Goal: Transaction & Acquisition: Purchase product/service

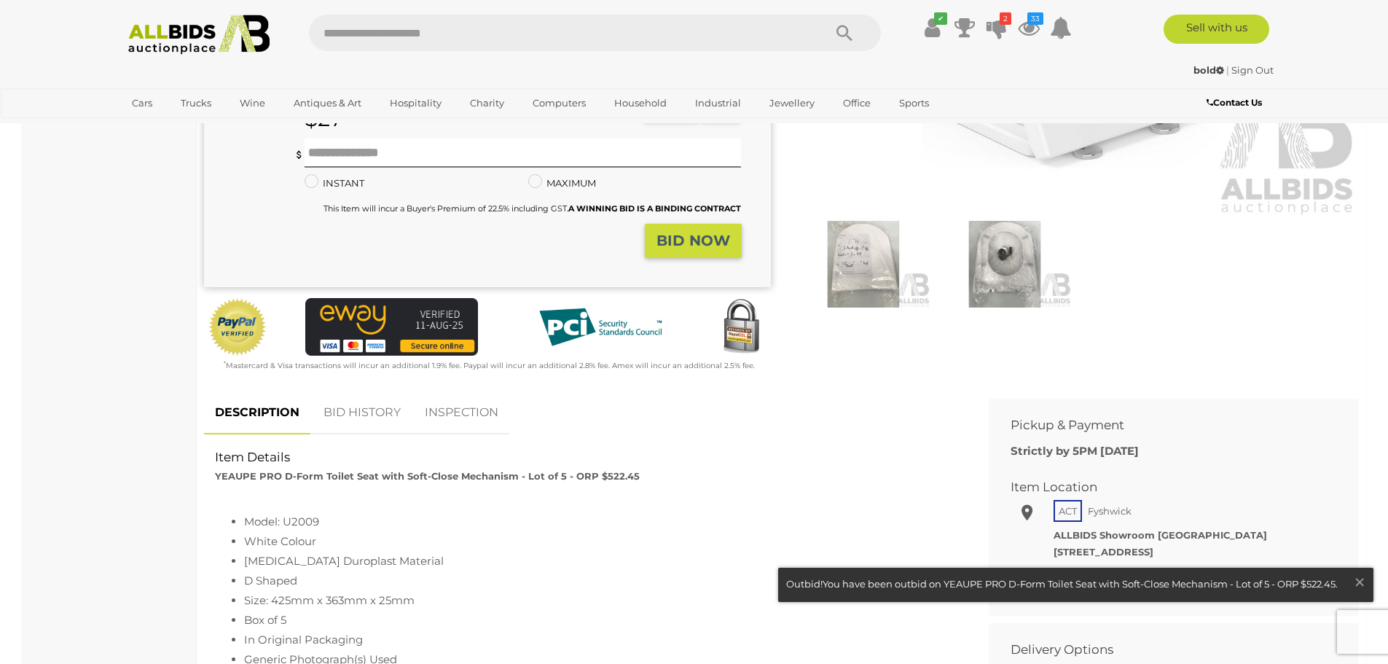
scroll to position [554, 0]
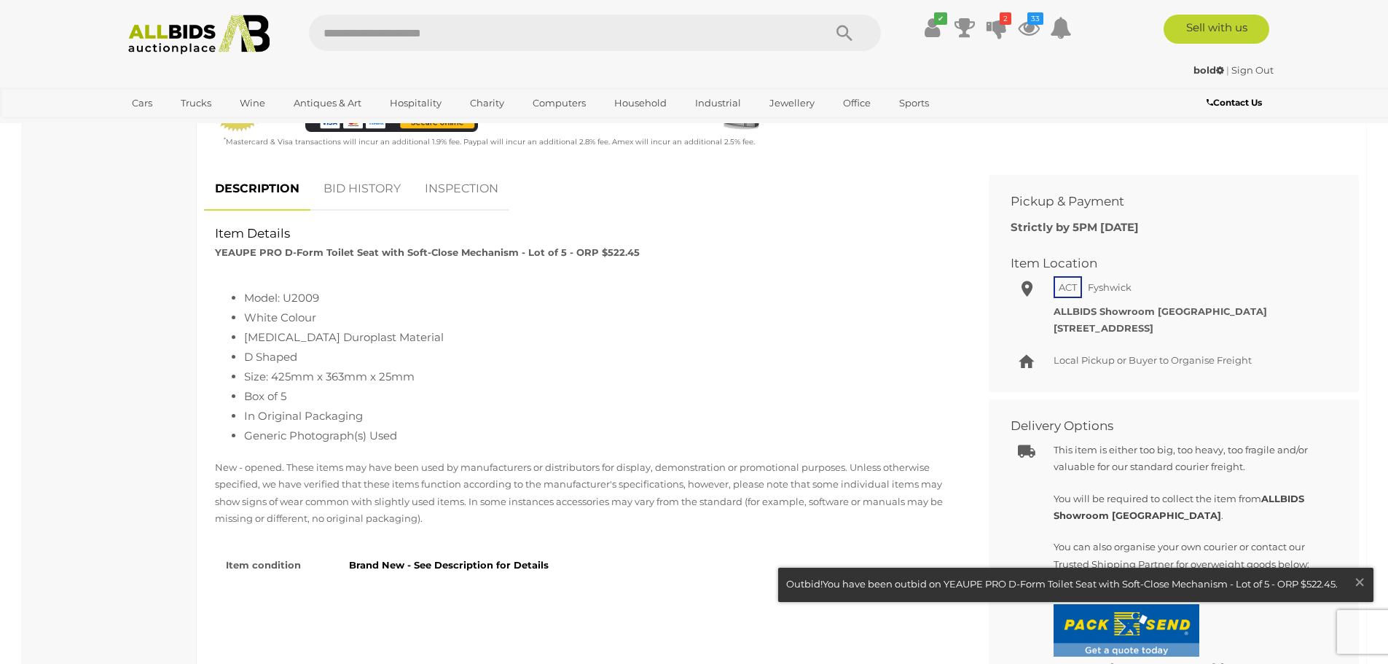
click at [372, 189] on link "BID HISTORY" at bounding box center [362, 189] width 99 height 43
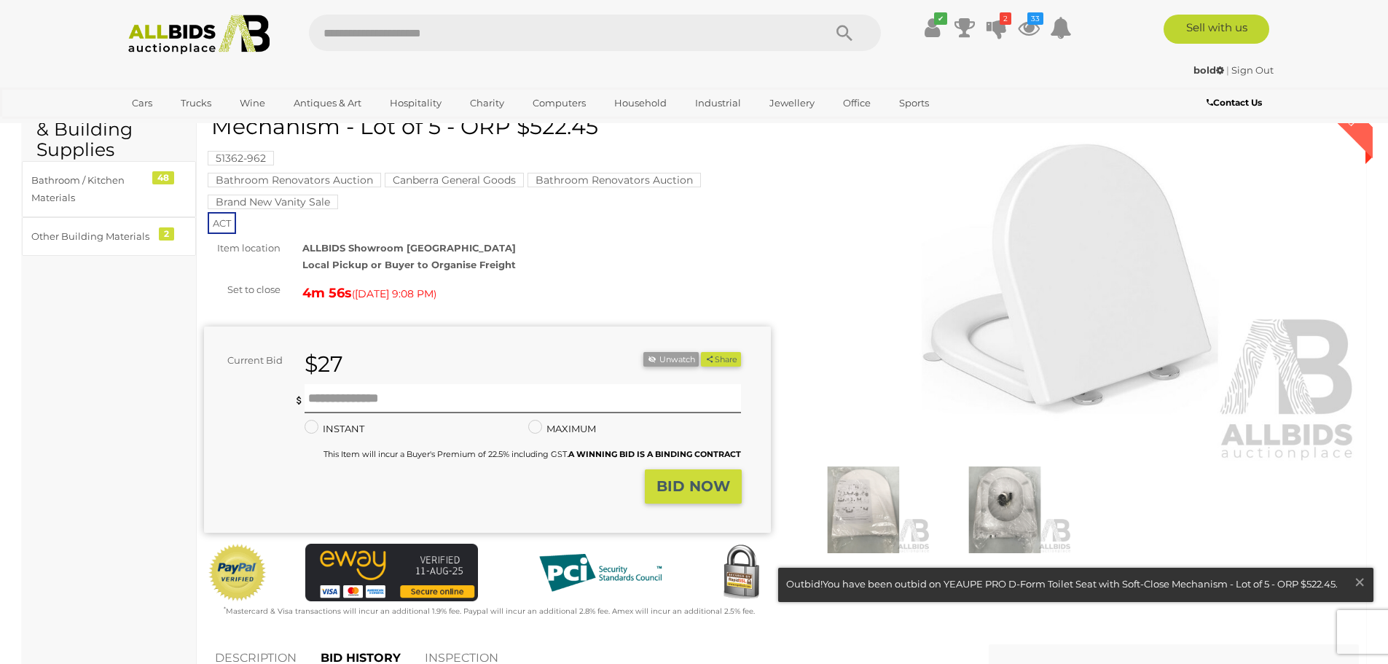
scroll to position [0, 0]
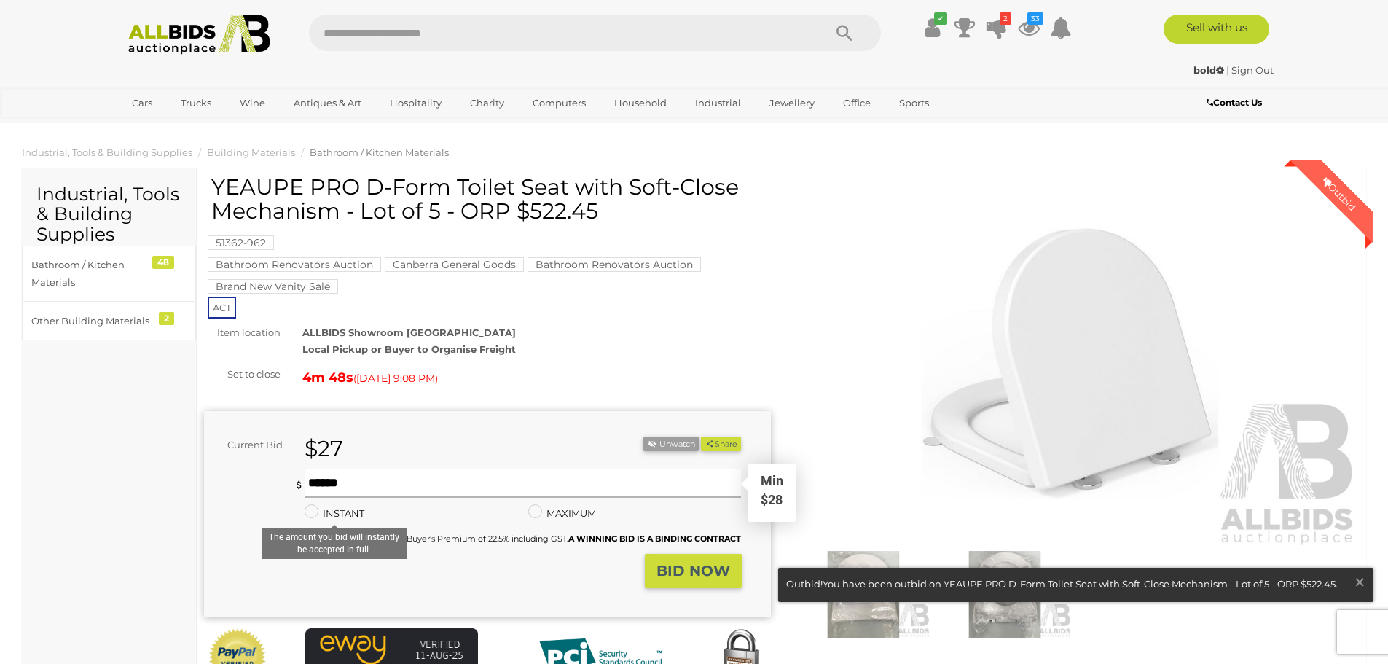
click at [305, 479] on input "text" at bounding box center [523, 483] width 437 height 29
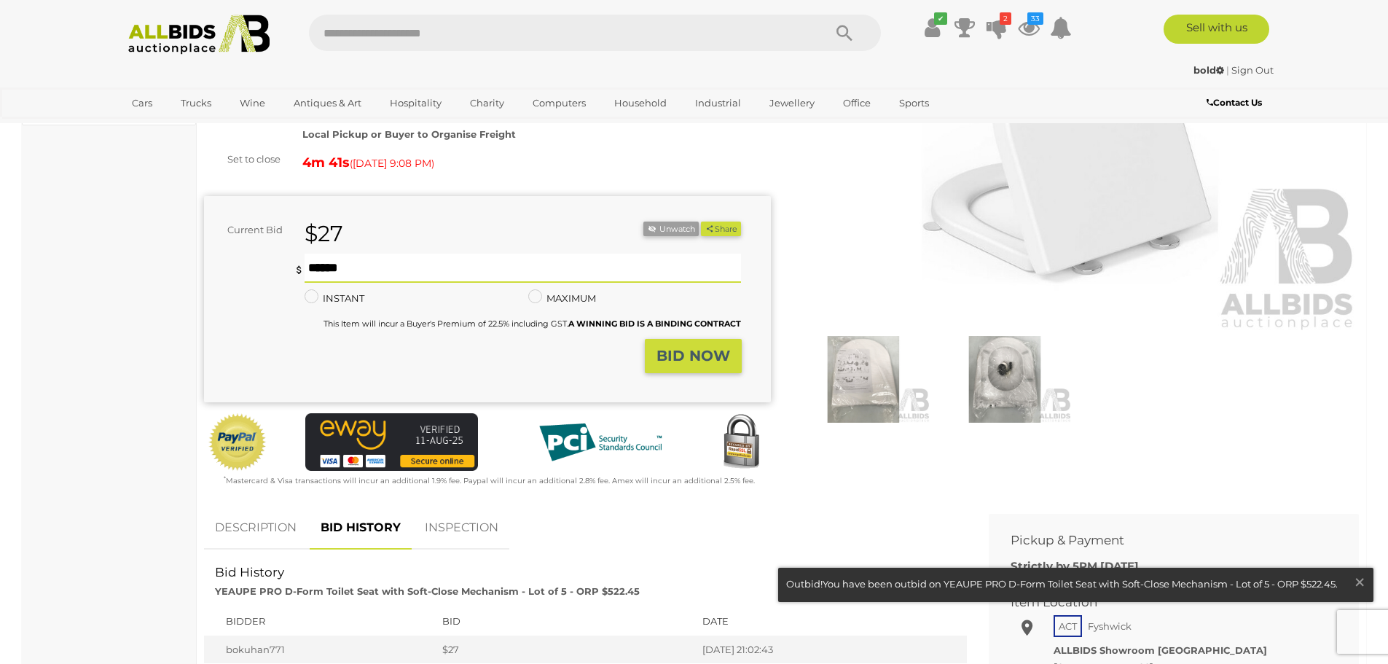
scroll to position [251, 0]
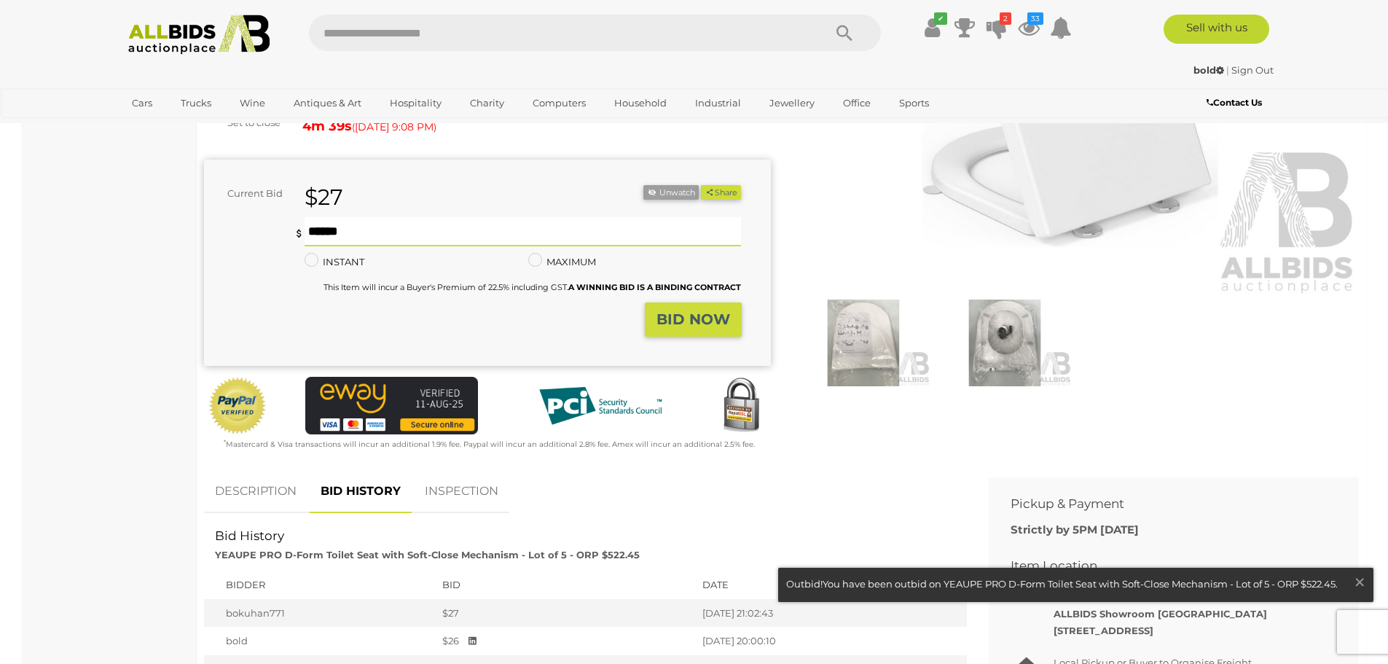
type input "**"
click at [687, 315] on strong "BID NOW" at bounding box center [694, 318] width 74 height 17
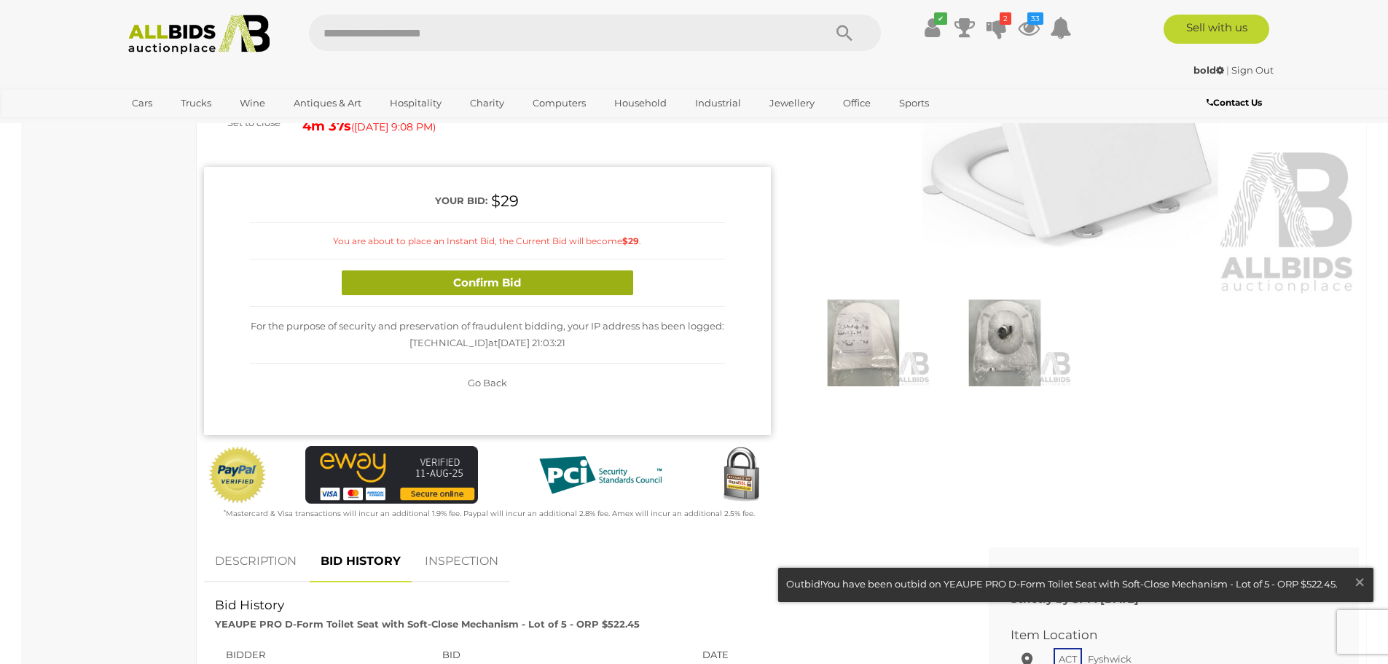
click at [418, 289] on button "Confirm Bid" at bounding box center [488, 283] width 292 height 26
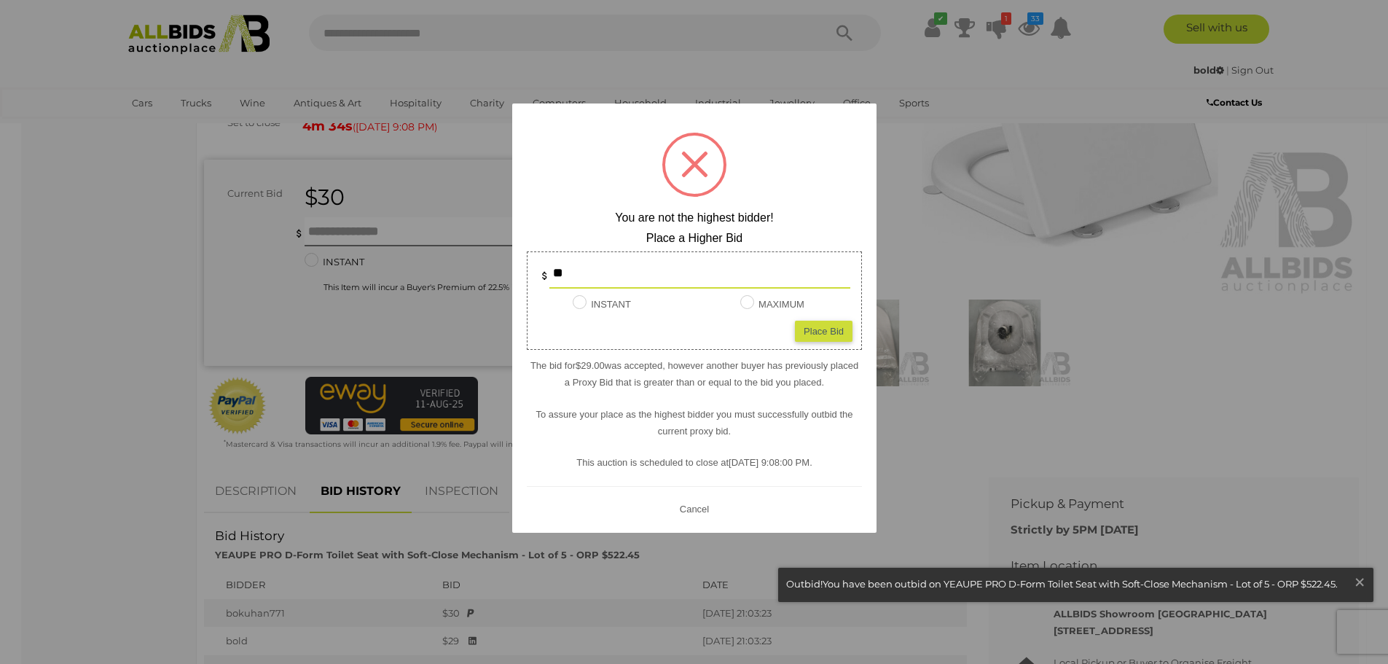
click at [833, 332] on div "Place Bid" at bounding box center [824, 330] width 58 height 21
type input "**"
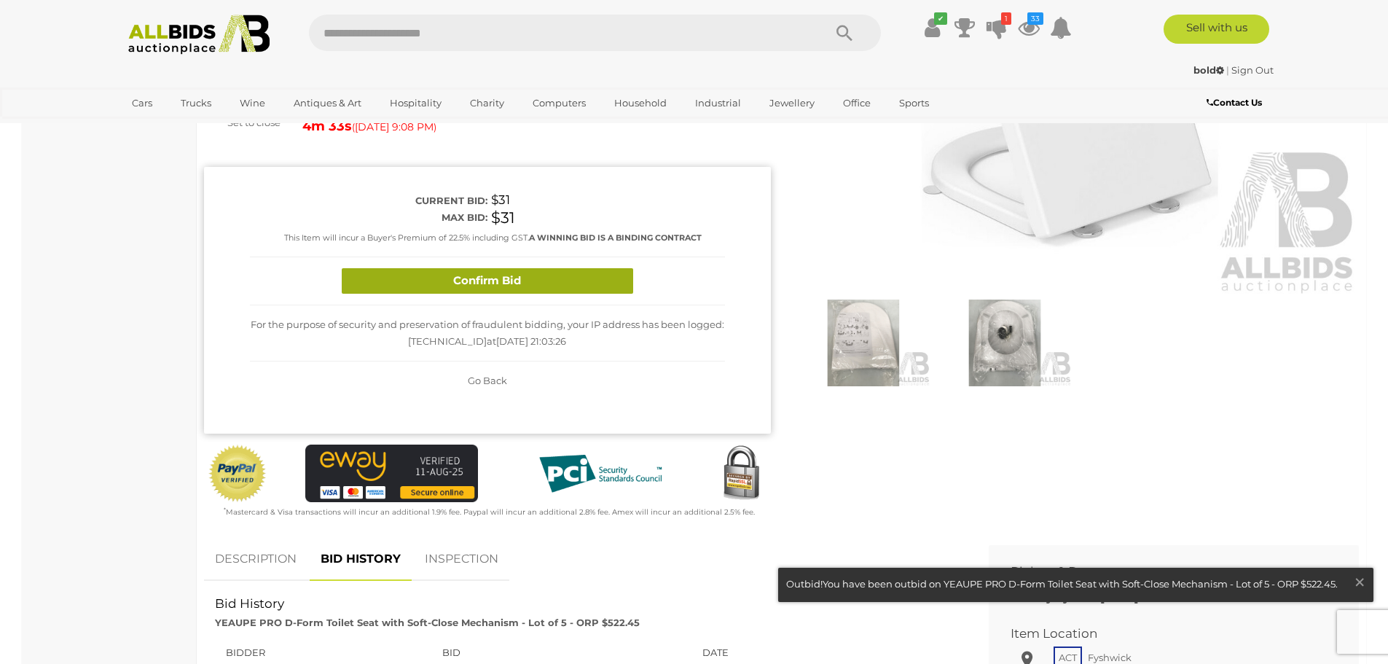
click at [528, 277] on button "Confirm Bid" at bounding box center [488, 281] width 292 height 26
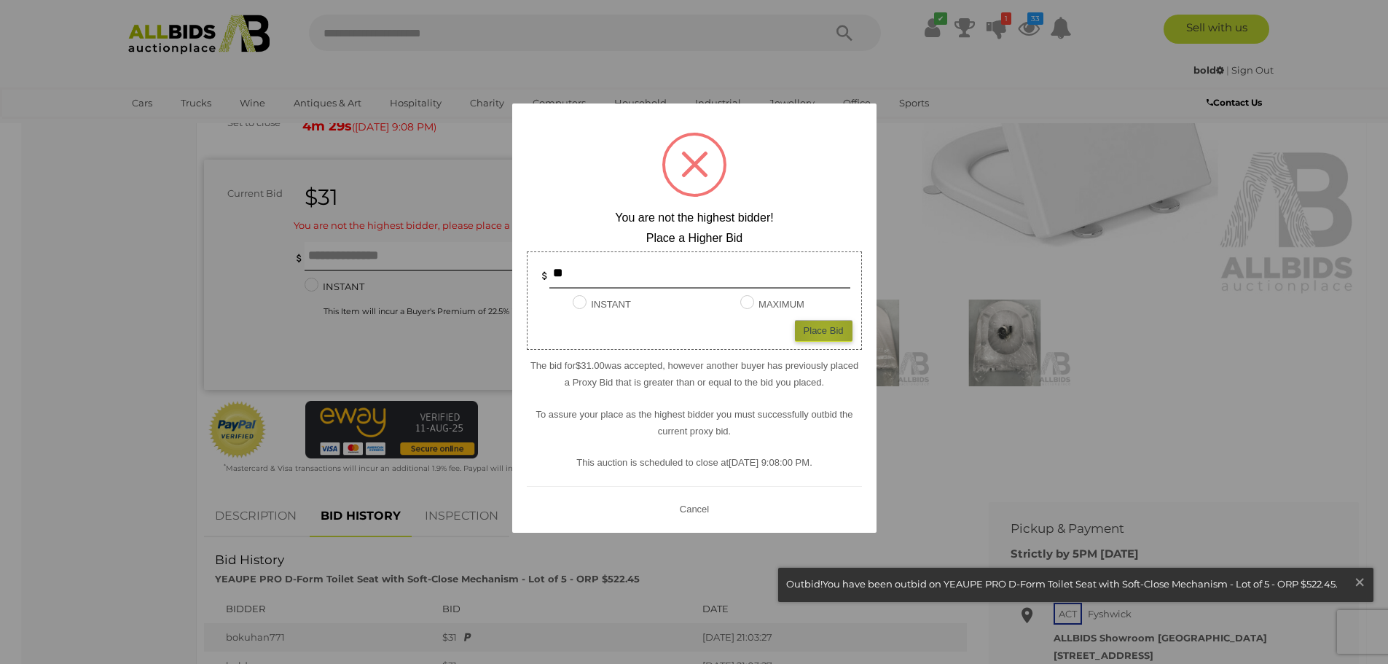
click at [826, 335] on div "Place Bid" at bounding box center [824, 330] width 58 height 21
type input "**"
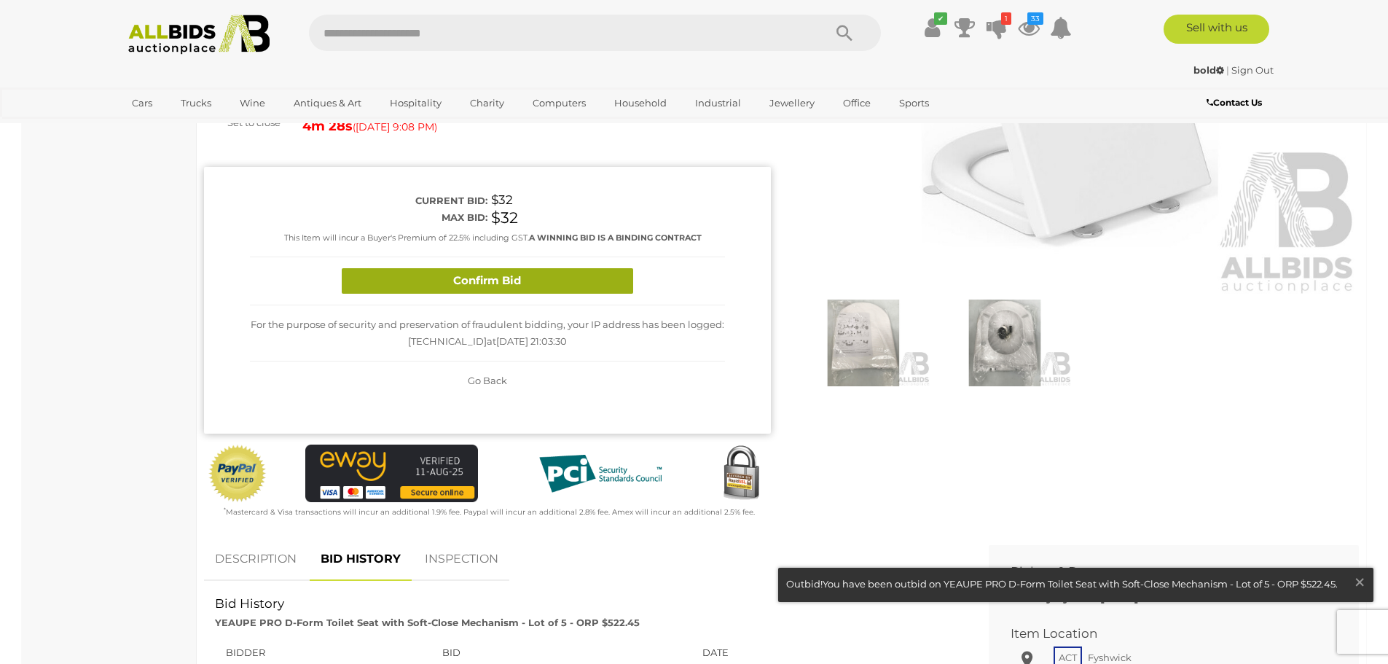
click at [522, 283] on button "Confirm Bid" at bounding box center [488, 281] width 292 height 26
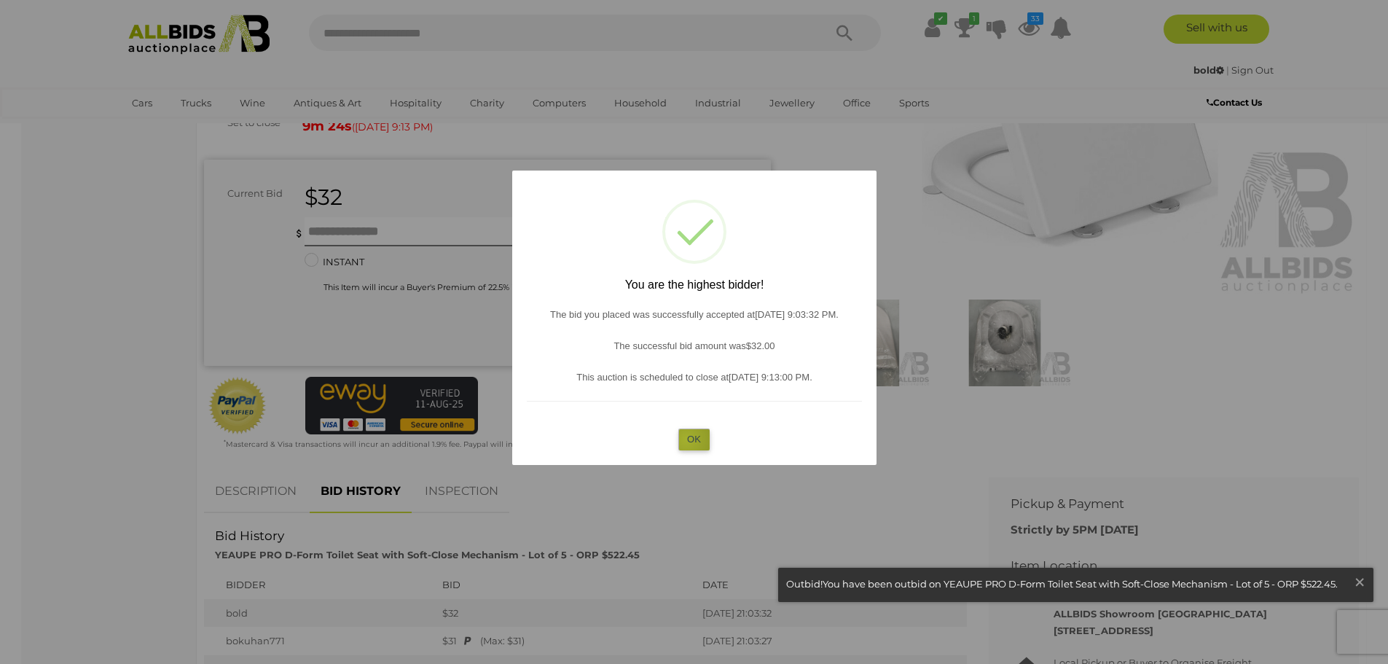
click at [687, 439] on button "OK" at bounding box center [694, 439] width 31 height 21
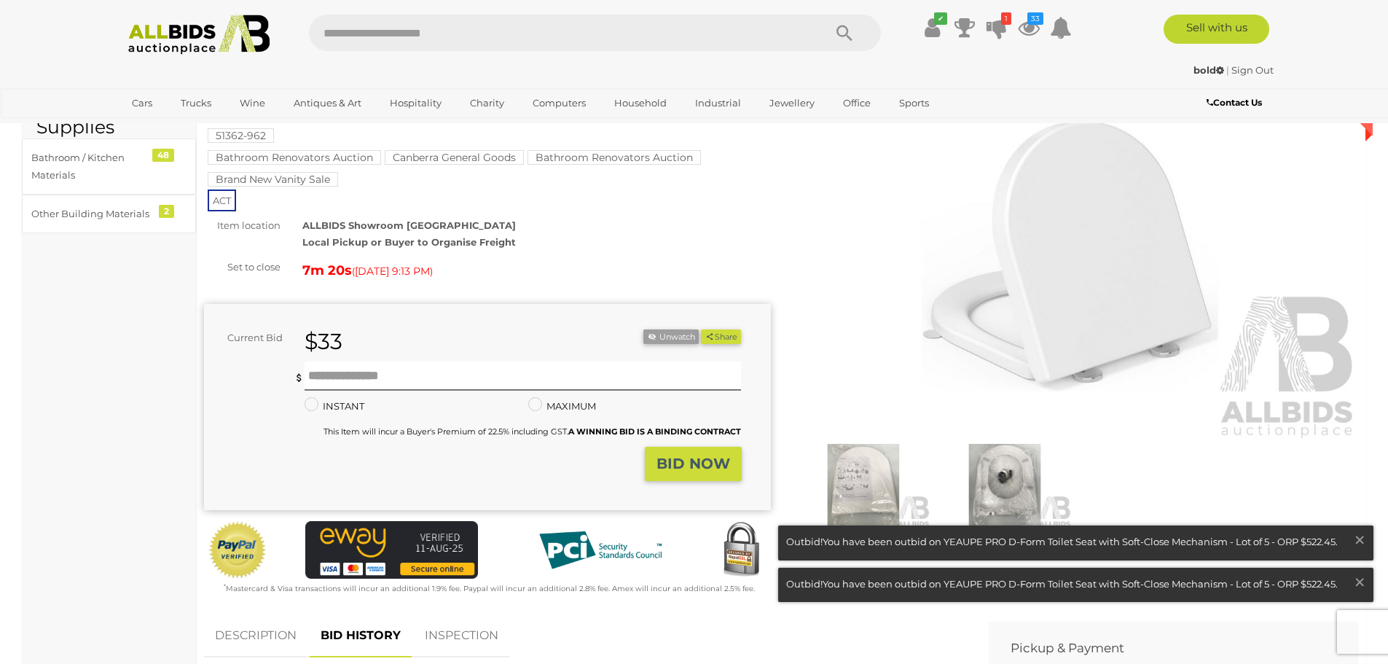
scroll to position [99, 0]
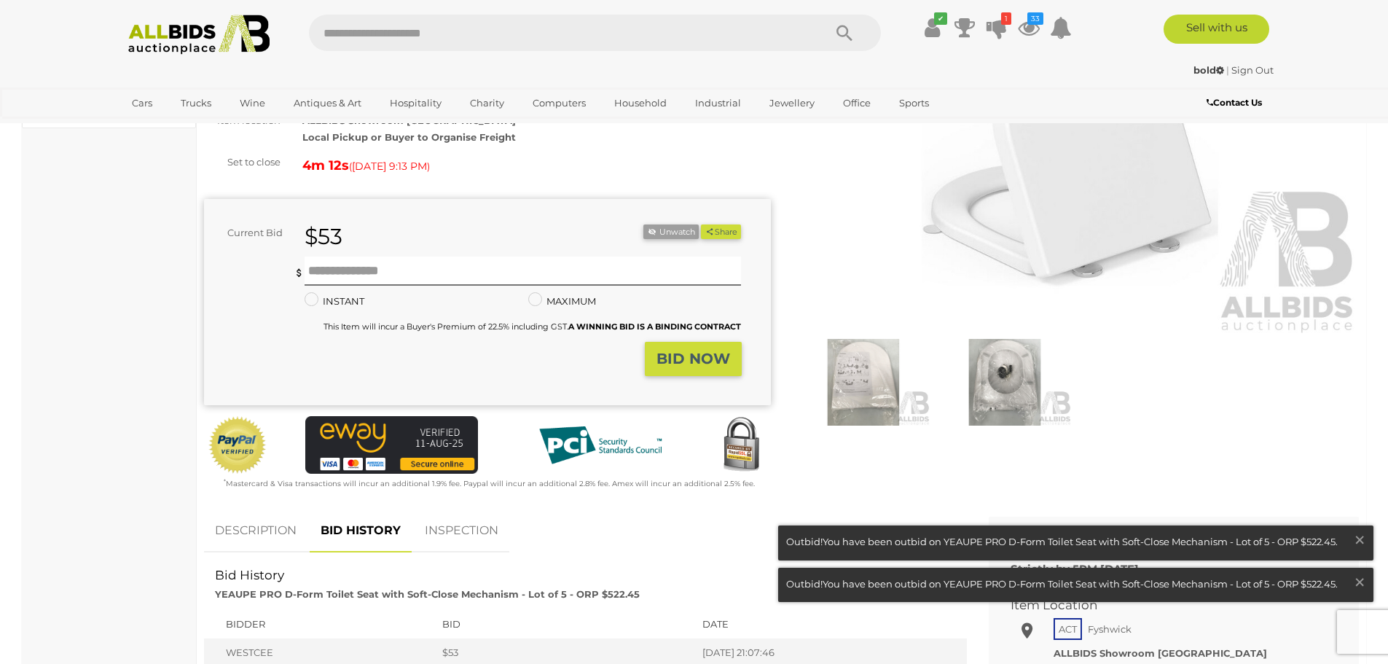
scroll to position [254, 0]
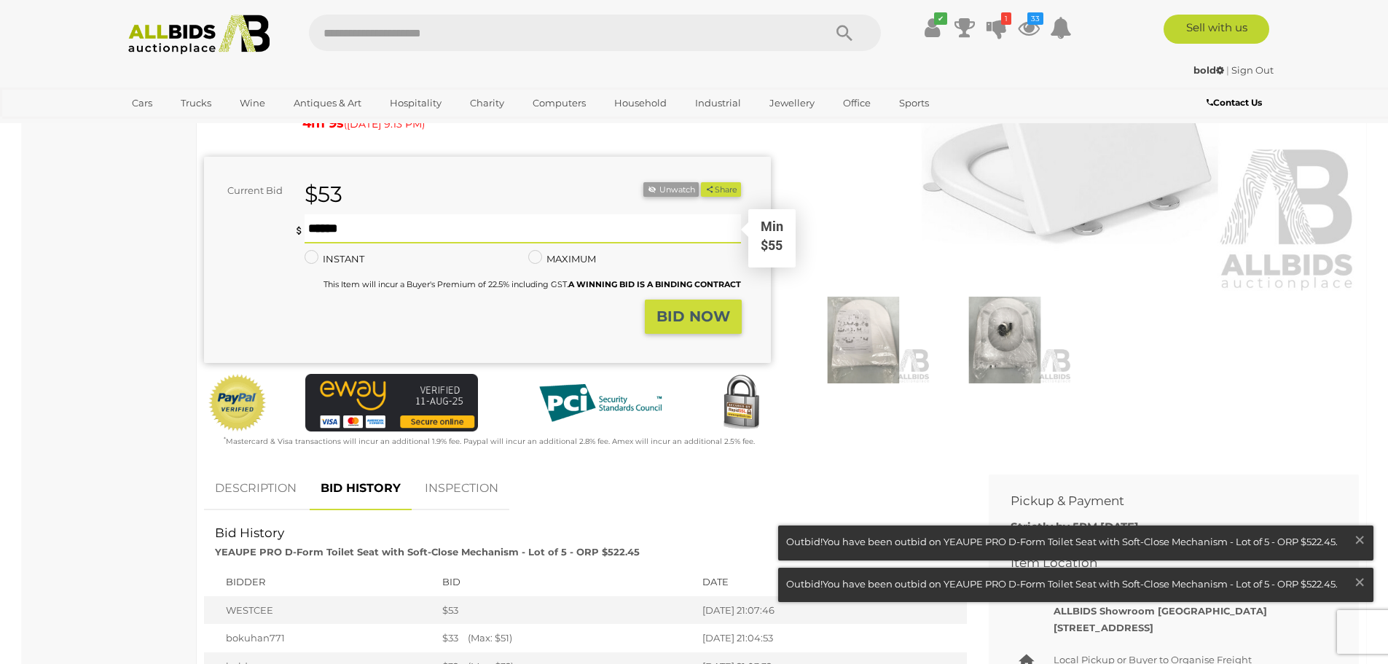
click at [308, 228] on input "text" at bounding box center [523, 228] width 437 height 29
type input "**"
click at [704, 313] on strong "BID NOW" at bounding box center [694, 316] width 74 height 17
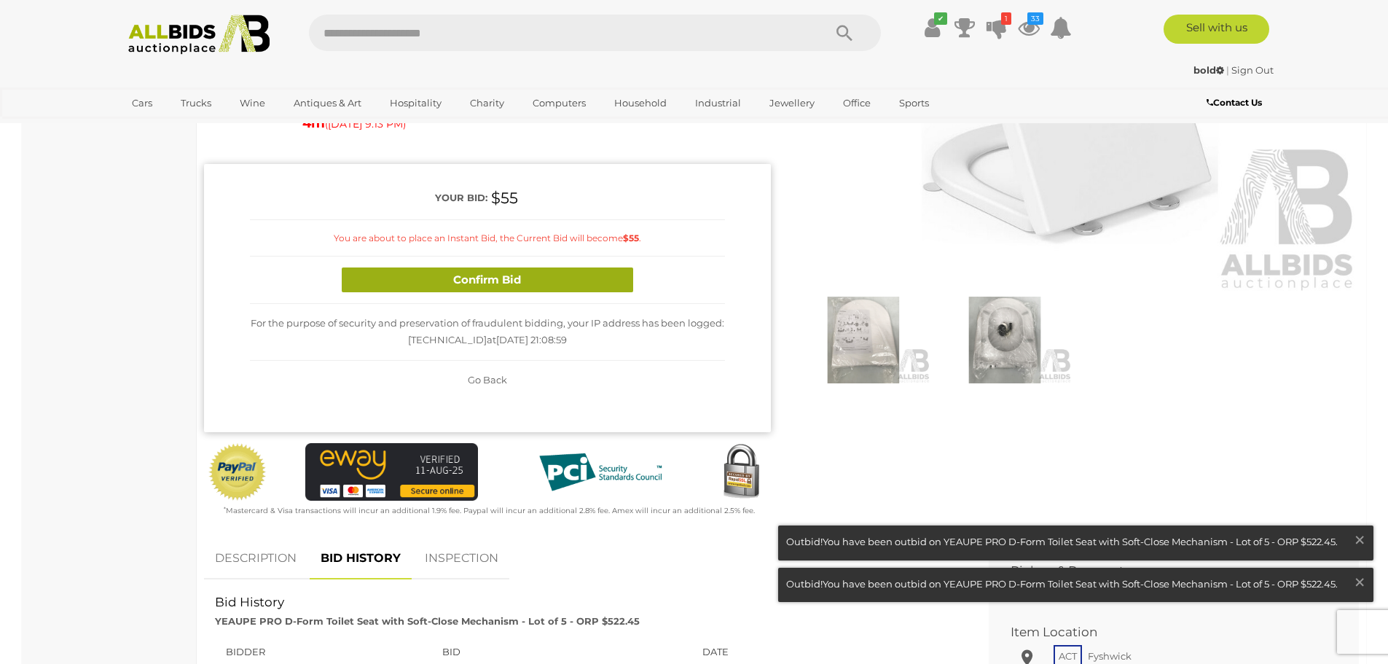
click at [555, 275] on button "Confirm Bid" at bounding box center [488, 280] width 292 height 26
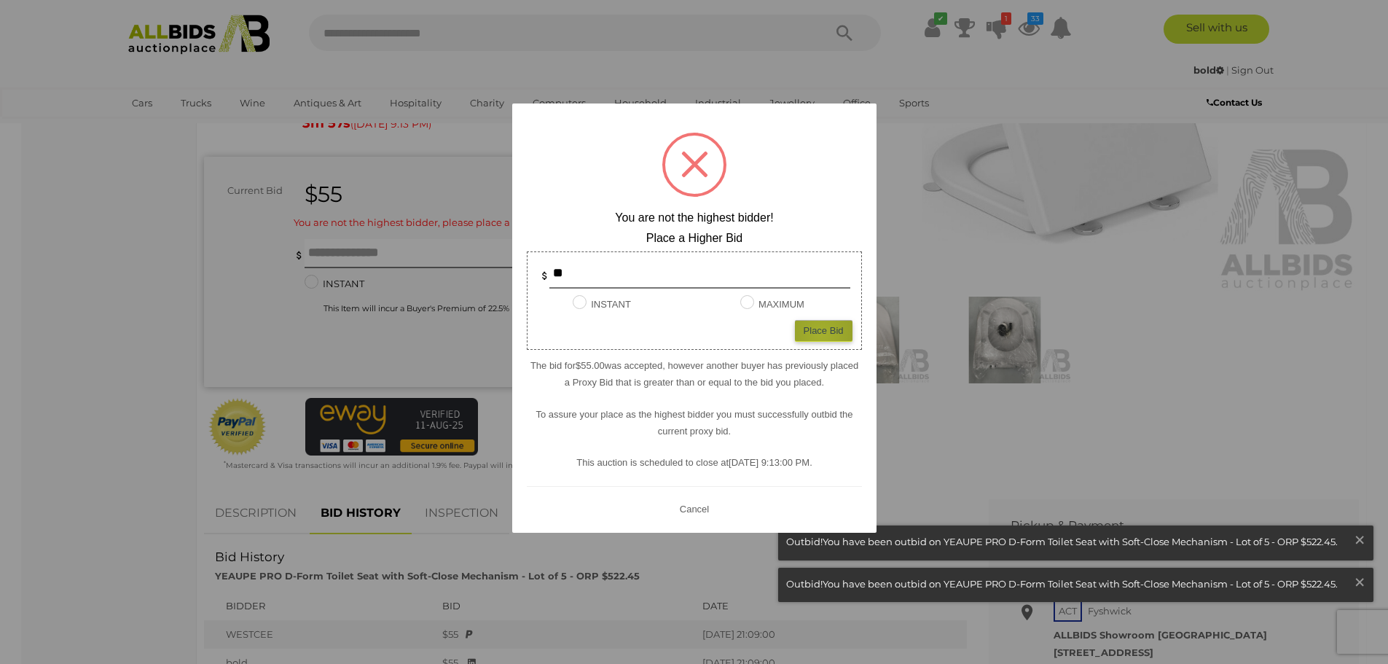
click at [821, 335] on div "Place Bid" at bounding box center [824, 330] width 58 height 21
type input "**"
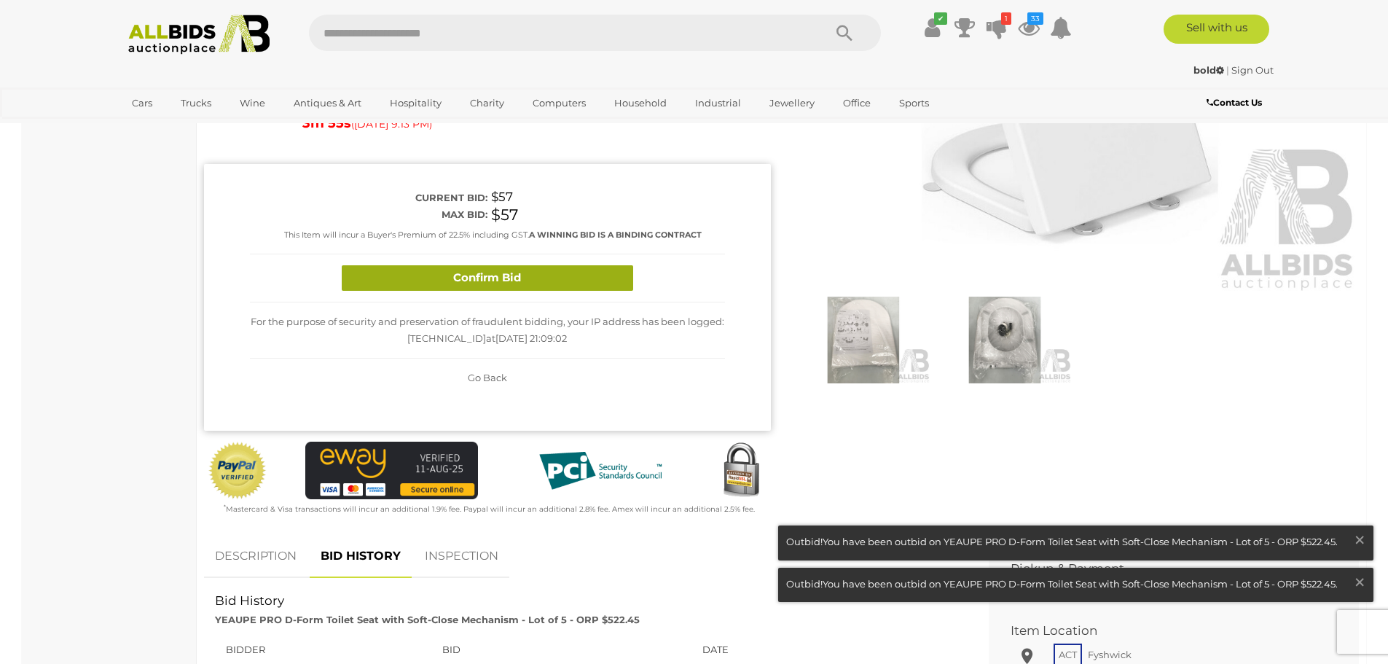
click at [461, 279] on button "Confirm Bid" at bounding box center [488, 278] width 292 height 26
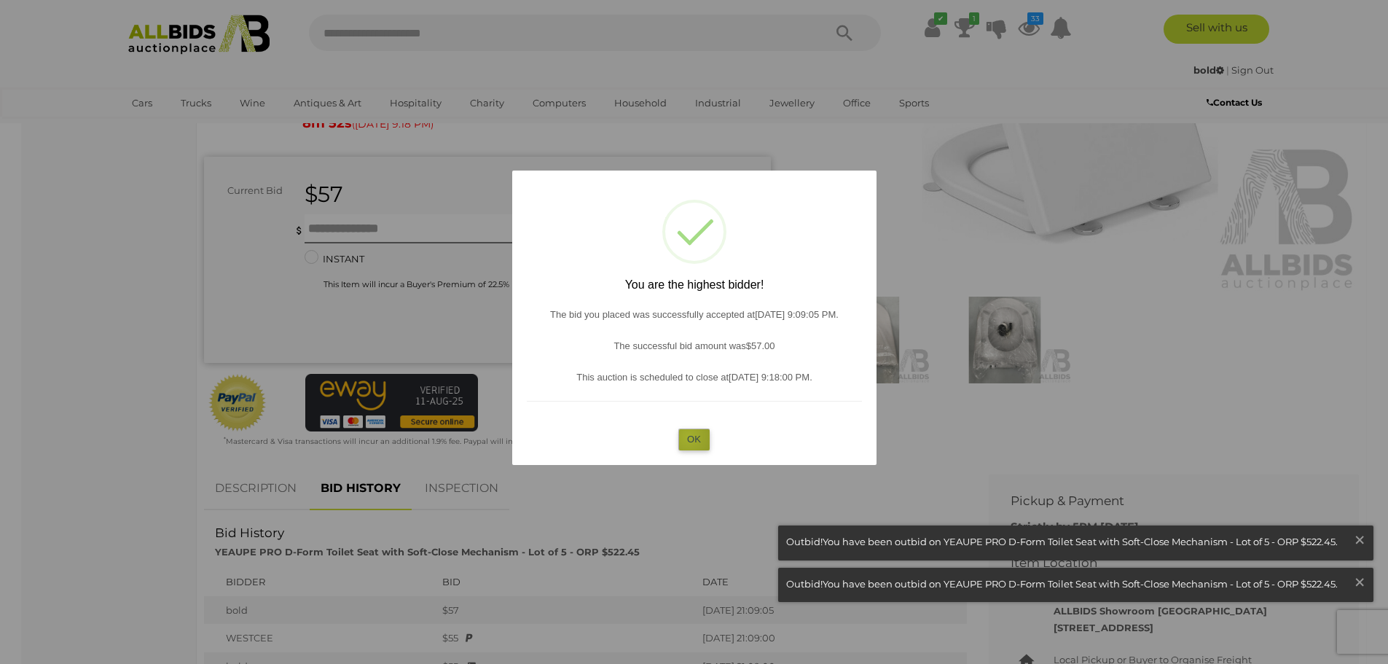
click at [689, 437] on button "OK" at bounding box center [694, 439] width 31 height 21
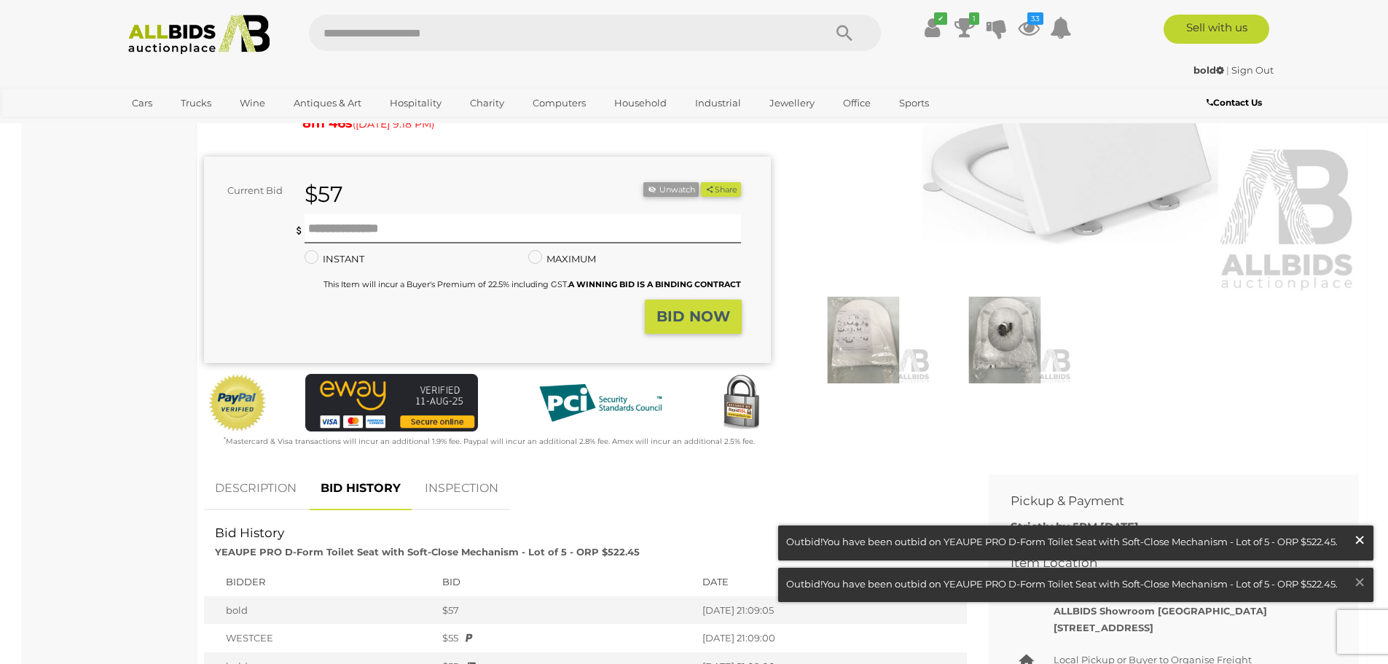
click at [1363, 541] on span "×" at bounding box center [1359, 539] width 13 height 28
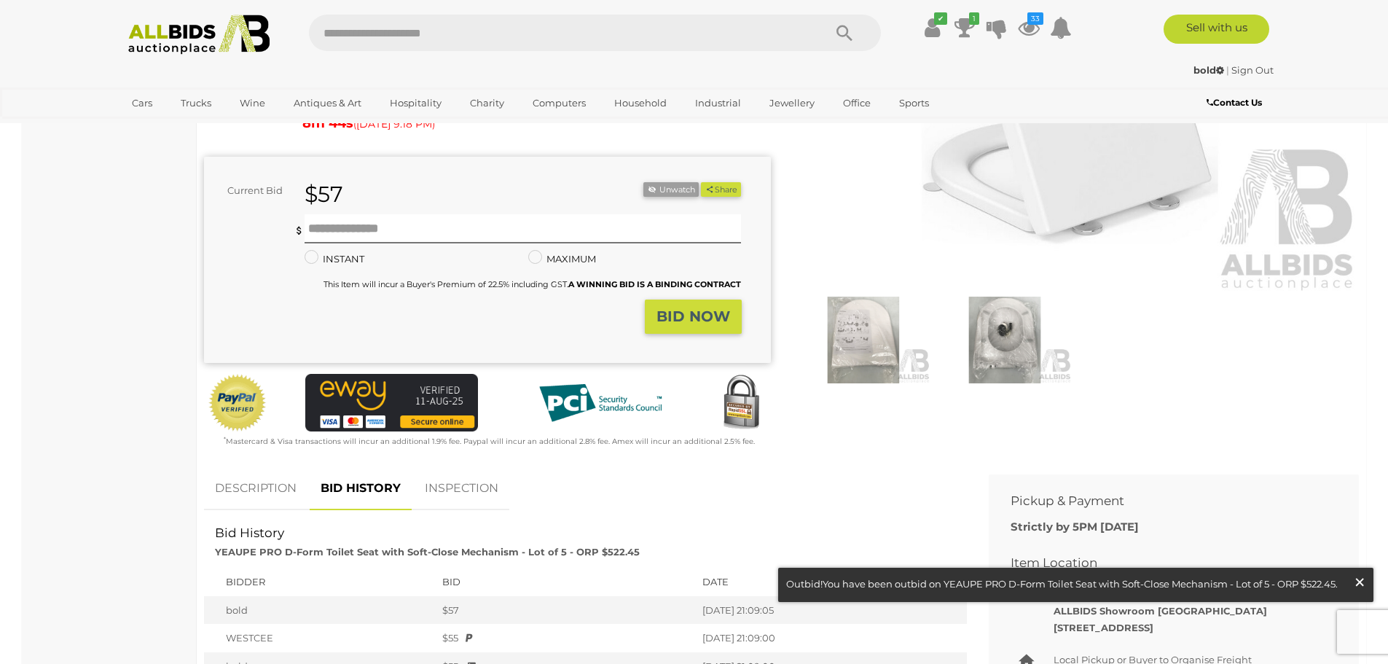
click at [1359, 582] on span "×" at bounding box center [1359, 582] width 13 height 28
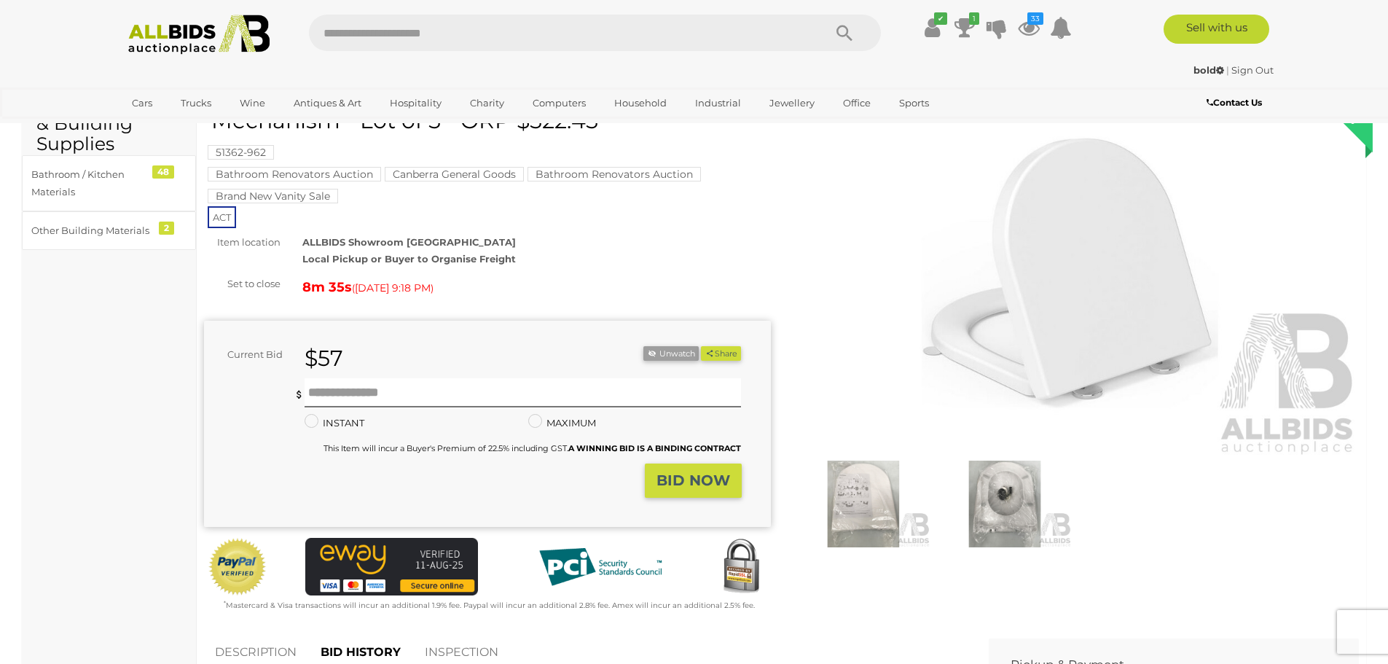
scroll to position [87, 0]
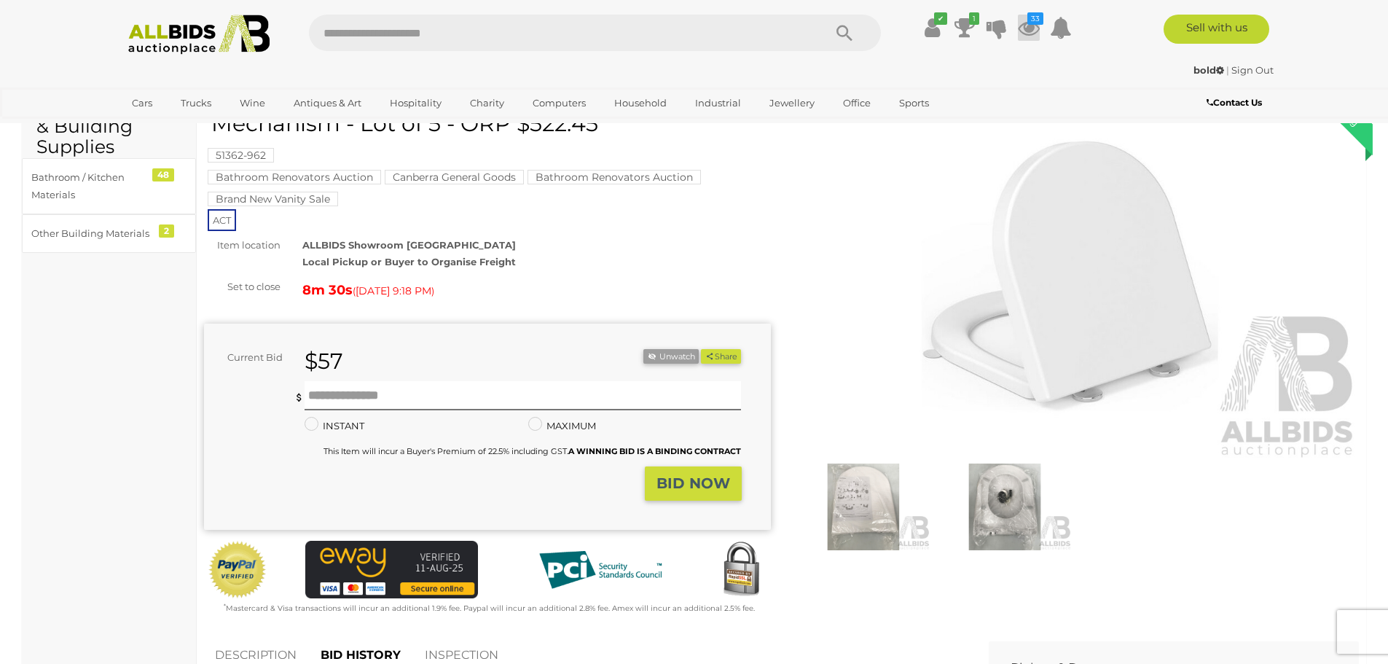
click at [1023, 26] on icon at bounding box center [1029, 28] width 22 height 26
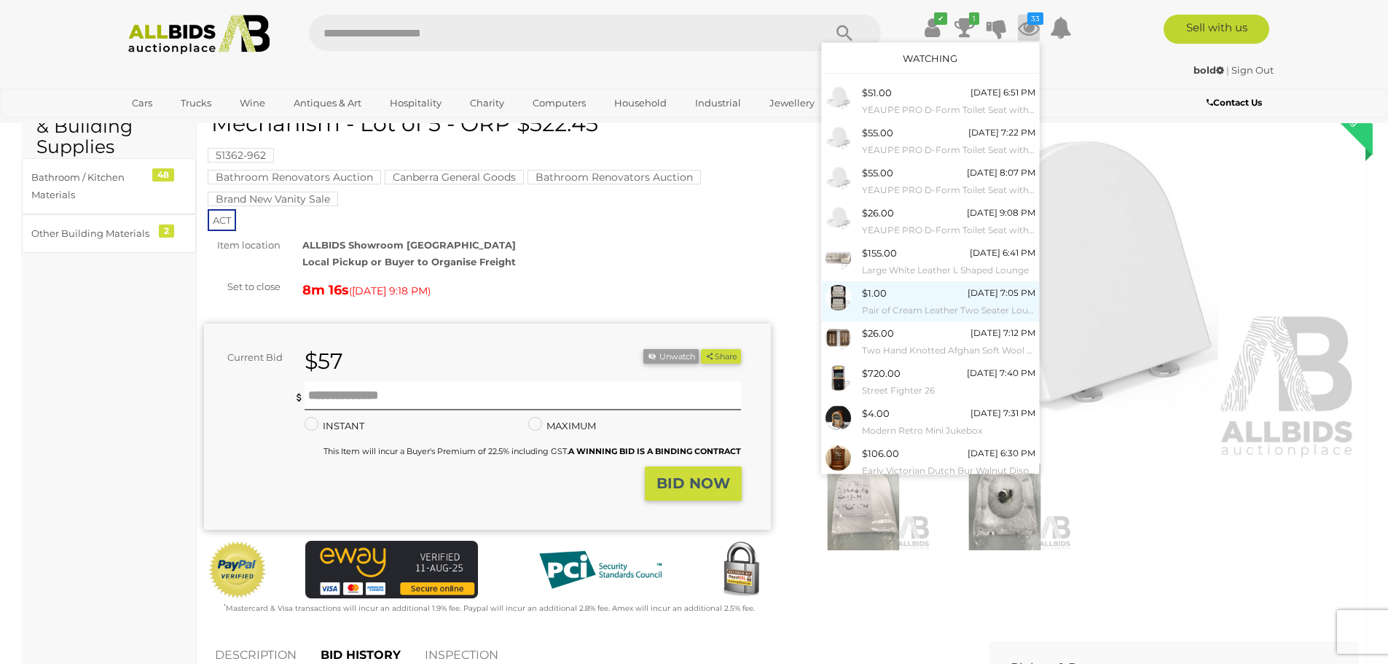
click at [910, 294] on div "$1.00 Wednesday 7:05 PM Pair of Cream Leather Two Seater Lounges by LA-Z-Boy" at bounding box center [948, 301] width 173 height 33
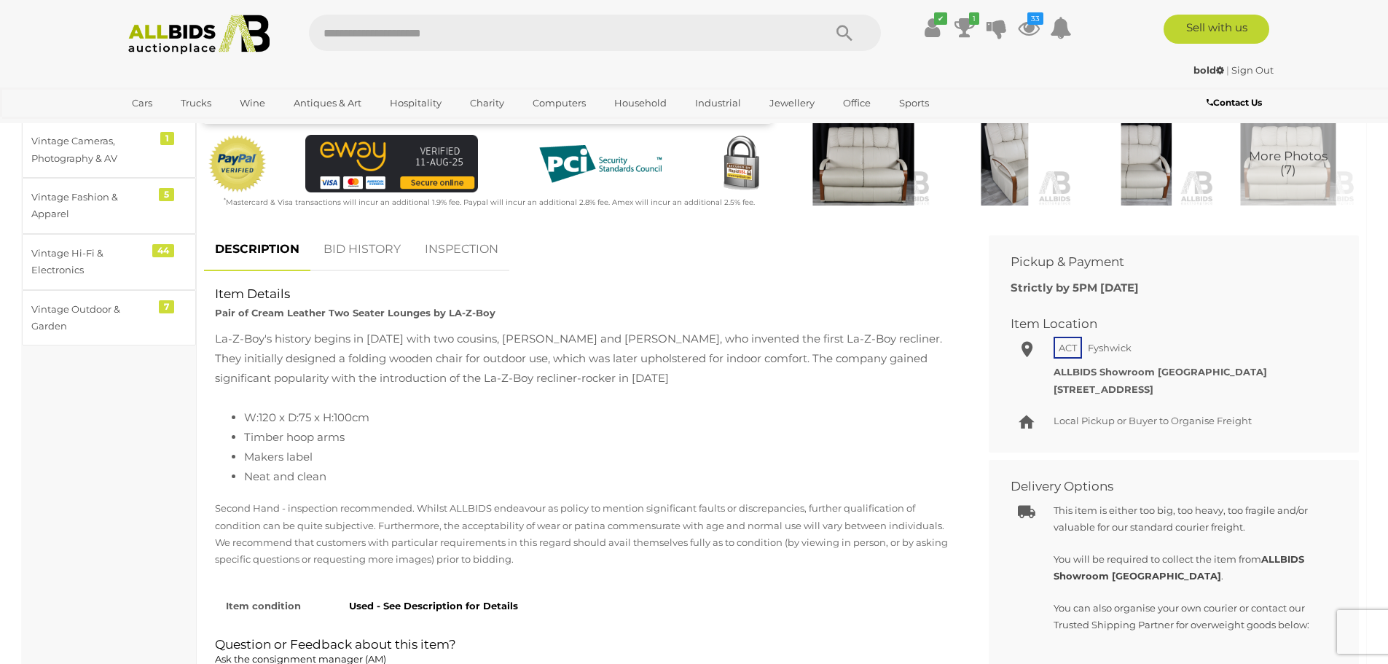
scroll to position [410, 0]
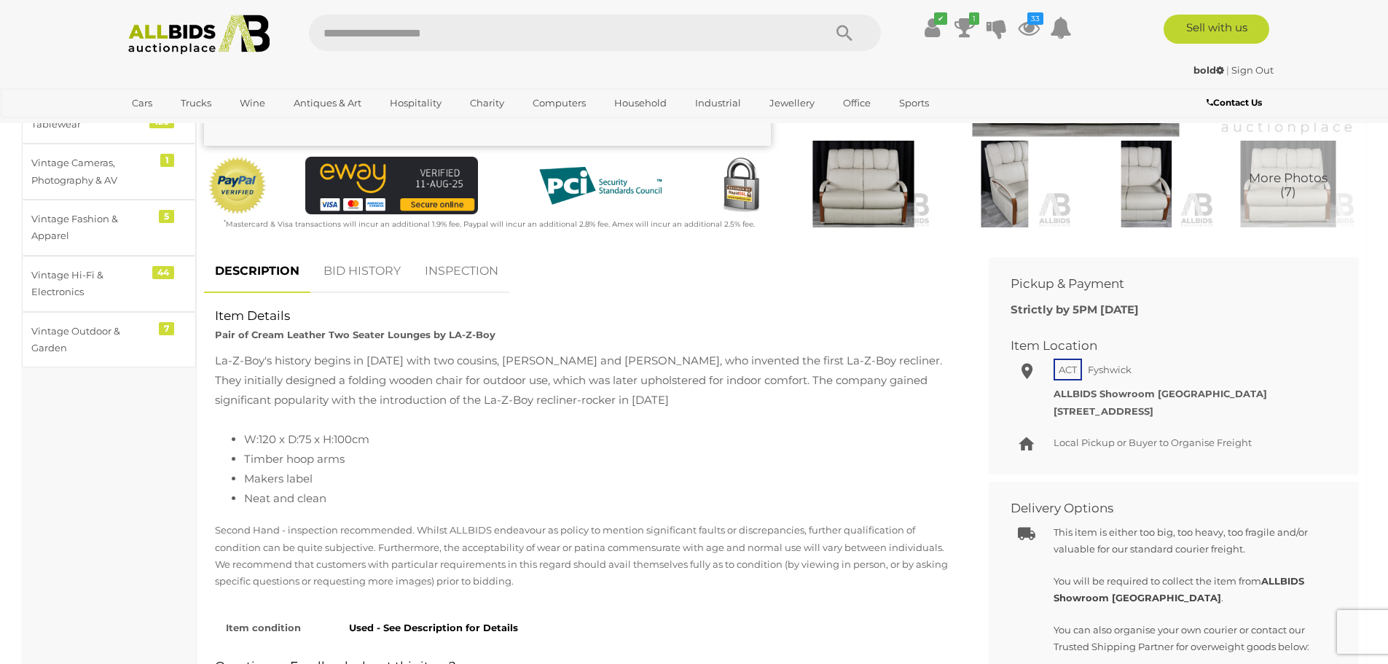
click at [1294, 184] on span "More Photos (7)" at bounding box center [1288, 185] width 79 height 27
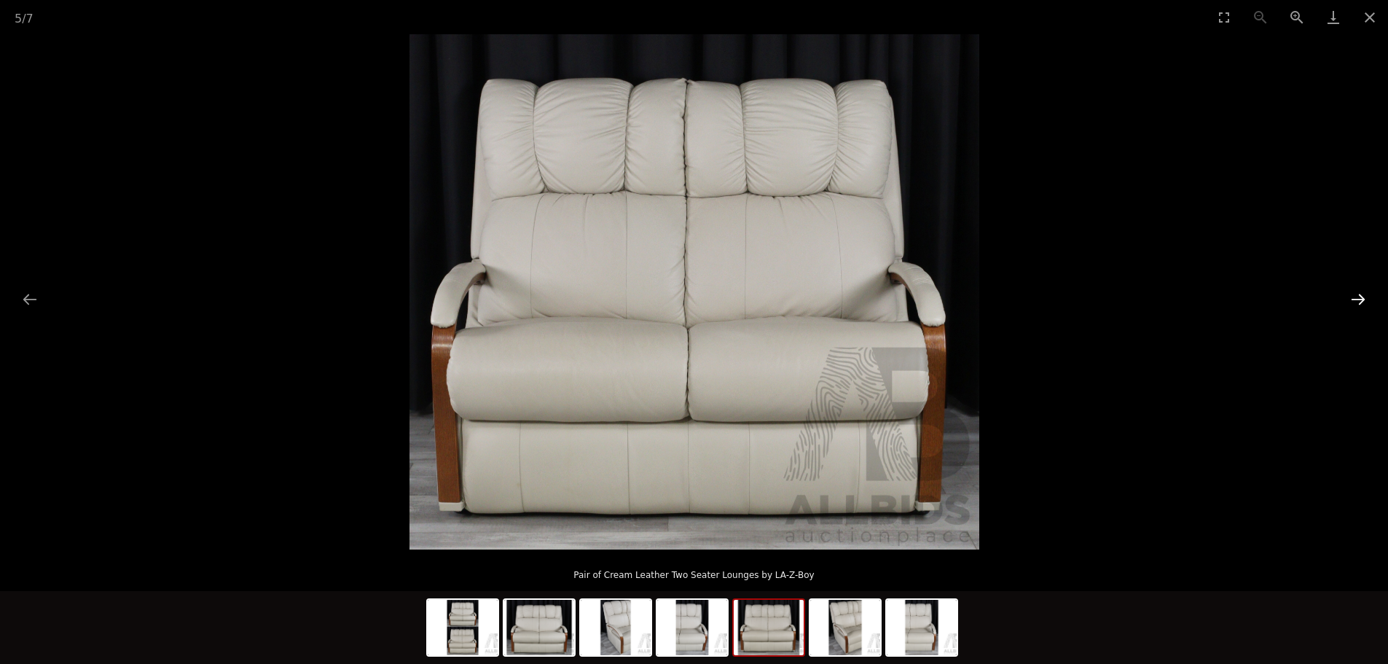
click at [1366, 293] on button "Next slide" at bounding box center [1358, 299] width 31 height 28
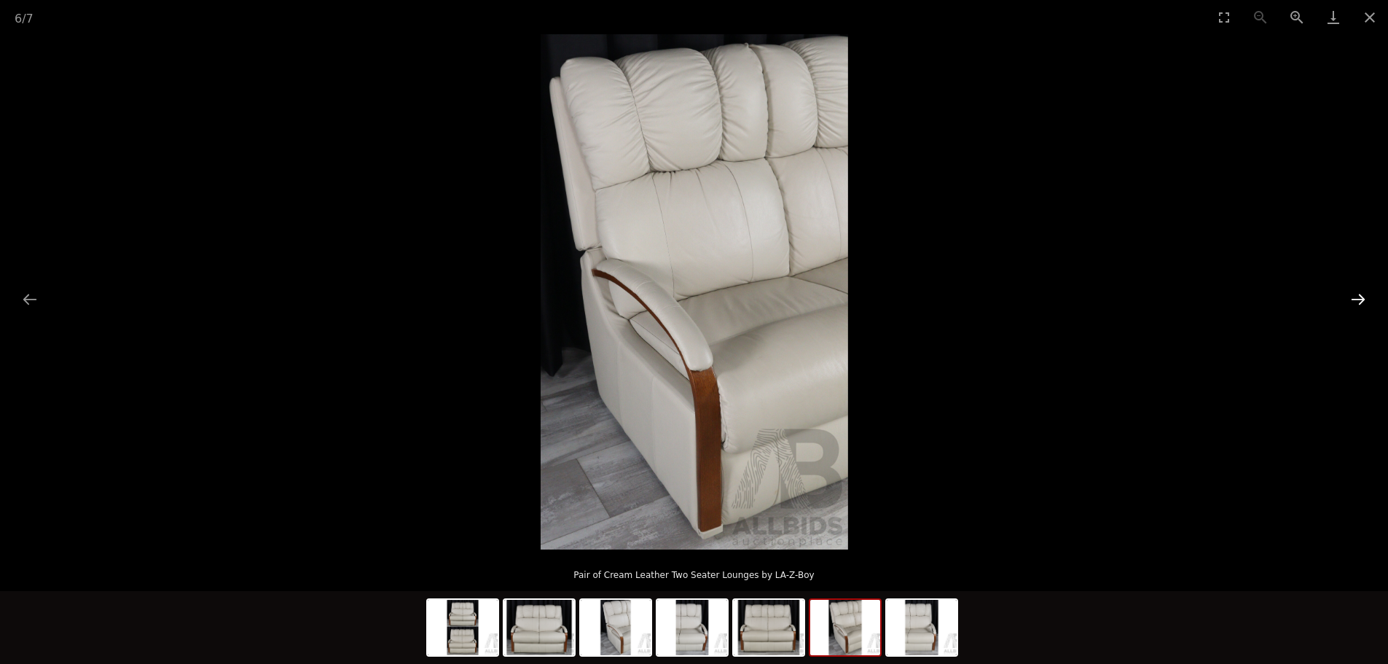
click at [1366, 293] on button "Next slide" at bounding box center [1358, 299] width 31 height 28
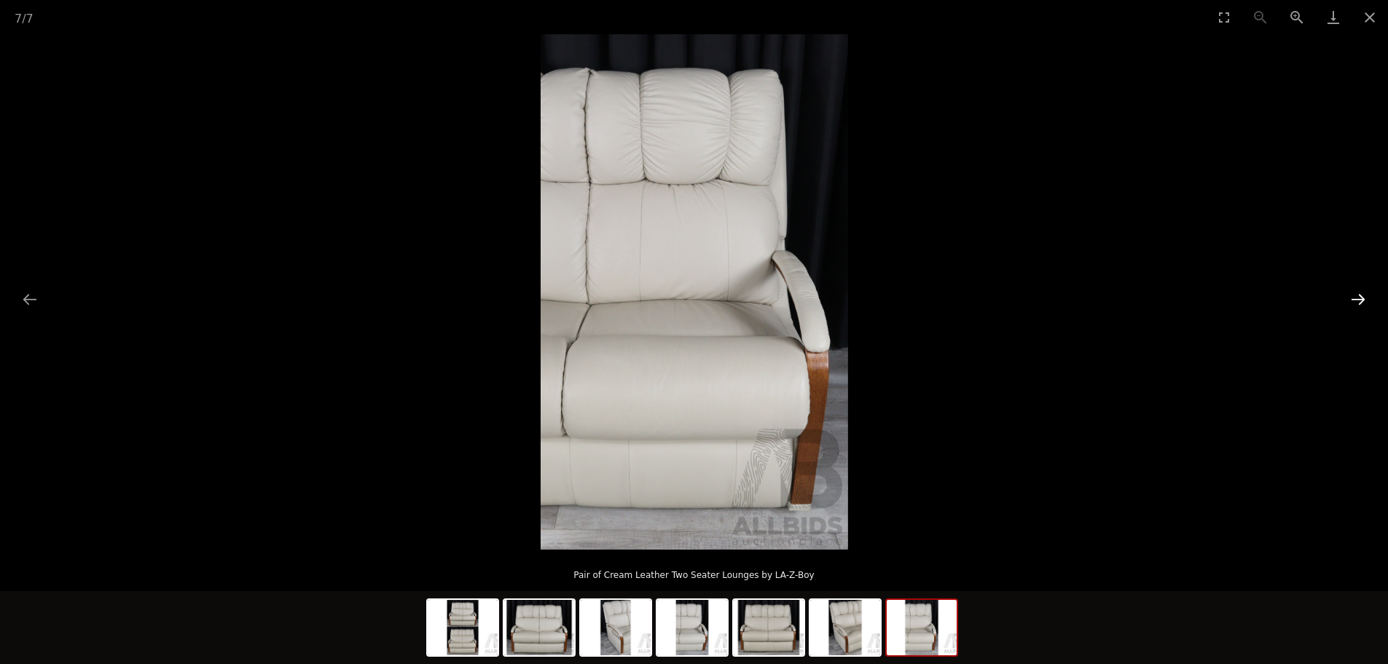
click at [1366, 293] on button "Next slide" at bounding box center [1358, 299] width 31 height 28
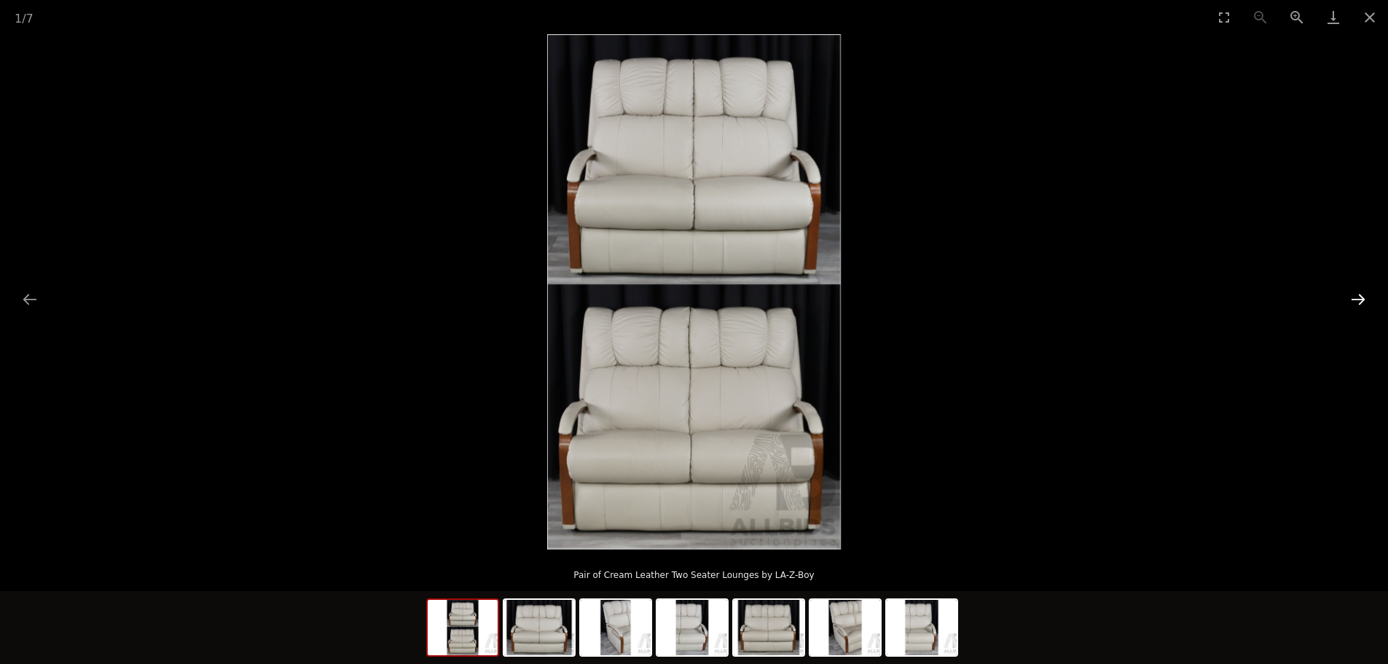
click at [1366, 300] on button "Next slide" at bounding box center [1358, 299] width 31 height 28
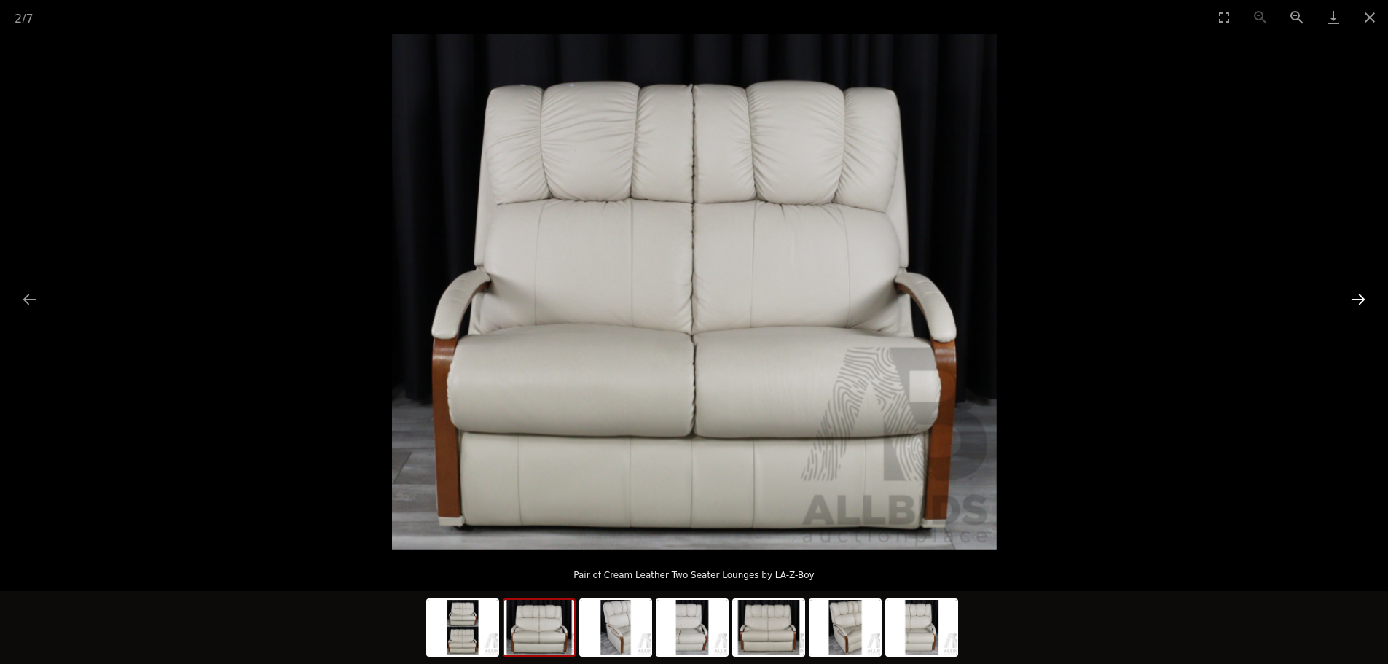
click at [1366, 300] on button "Next slide" at bounding box center [1358, 299] width 31 height 28
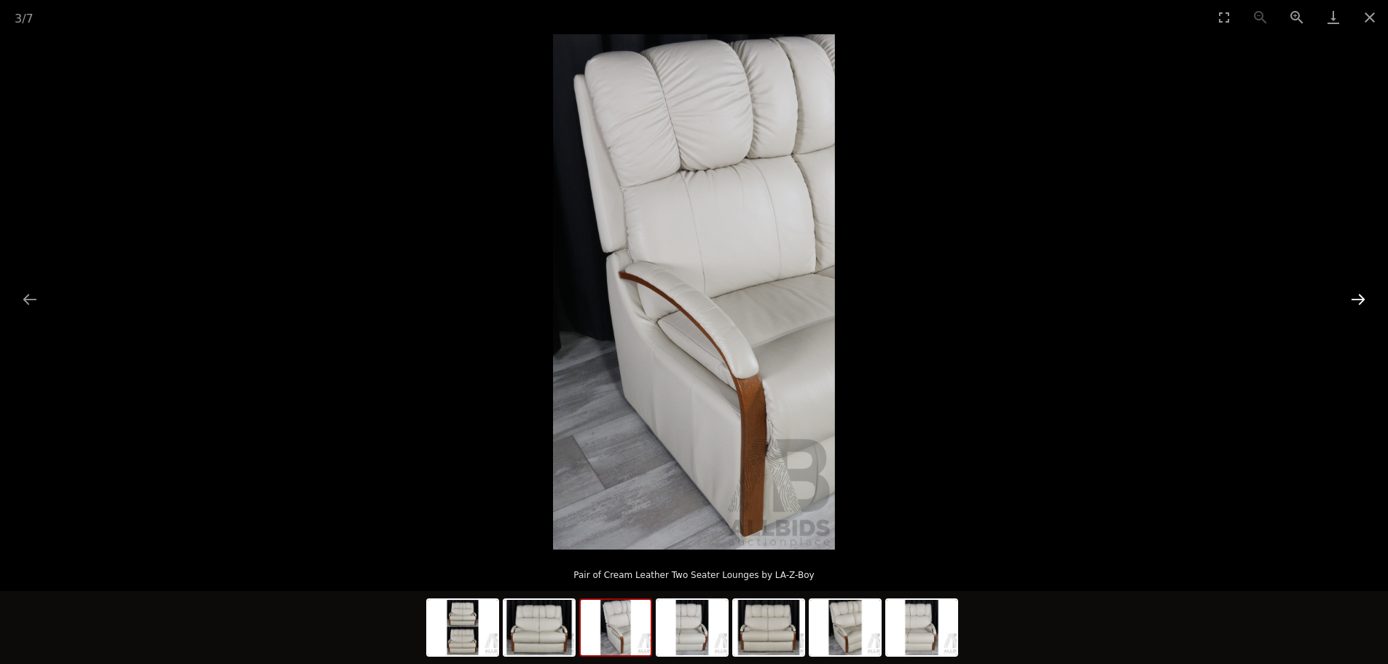
click at [1366, 300] on button "Next slide" at bounding box center [1358, 299] width 31 height 28
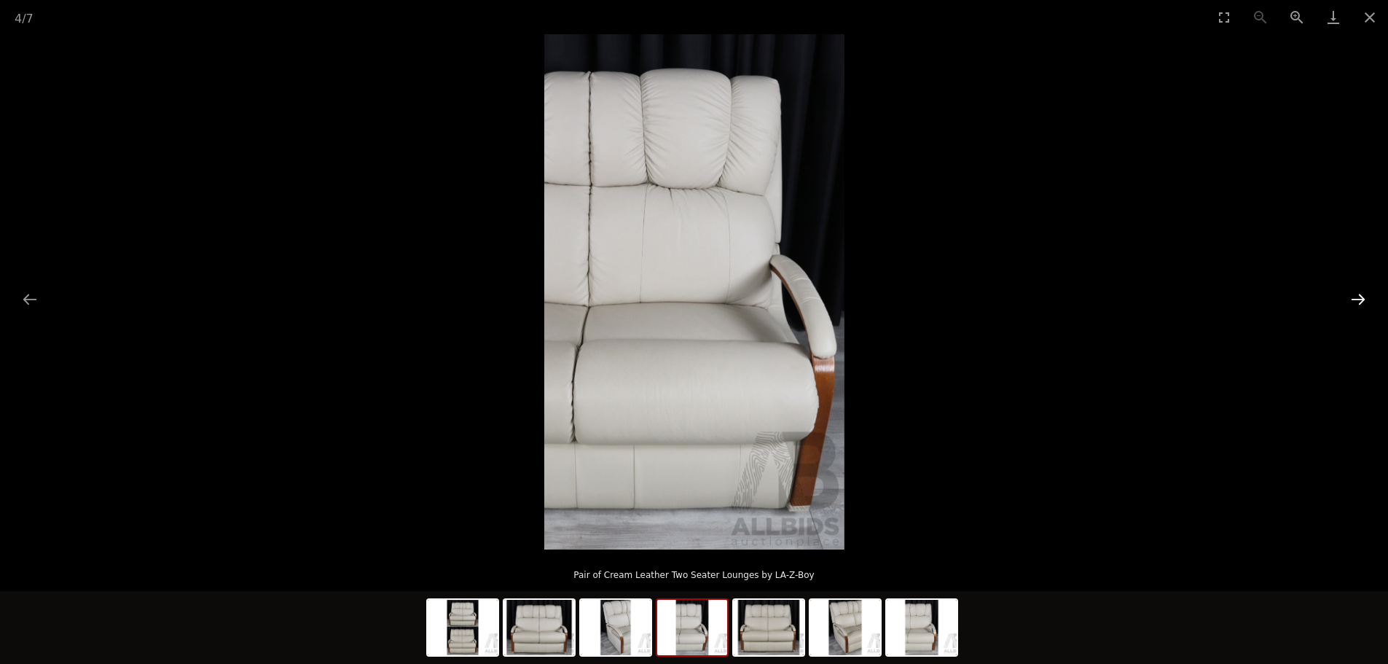
click at [1366, 300] on button "Next slide" at bounding box center [1358, 299] width 31 height 28
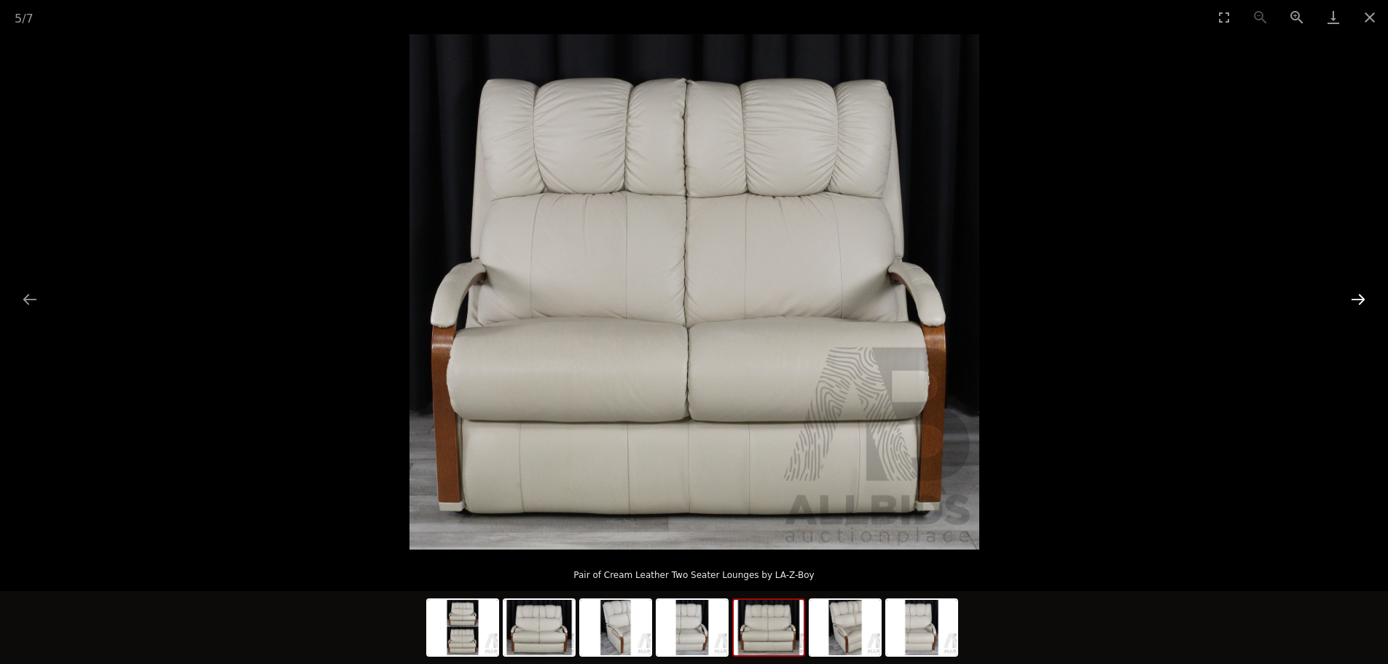
click at [1366, 300] on button "Next slide" at bounding box center [1358, 299] width 31 height 28
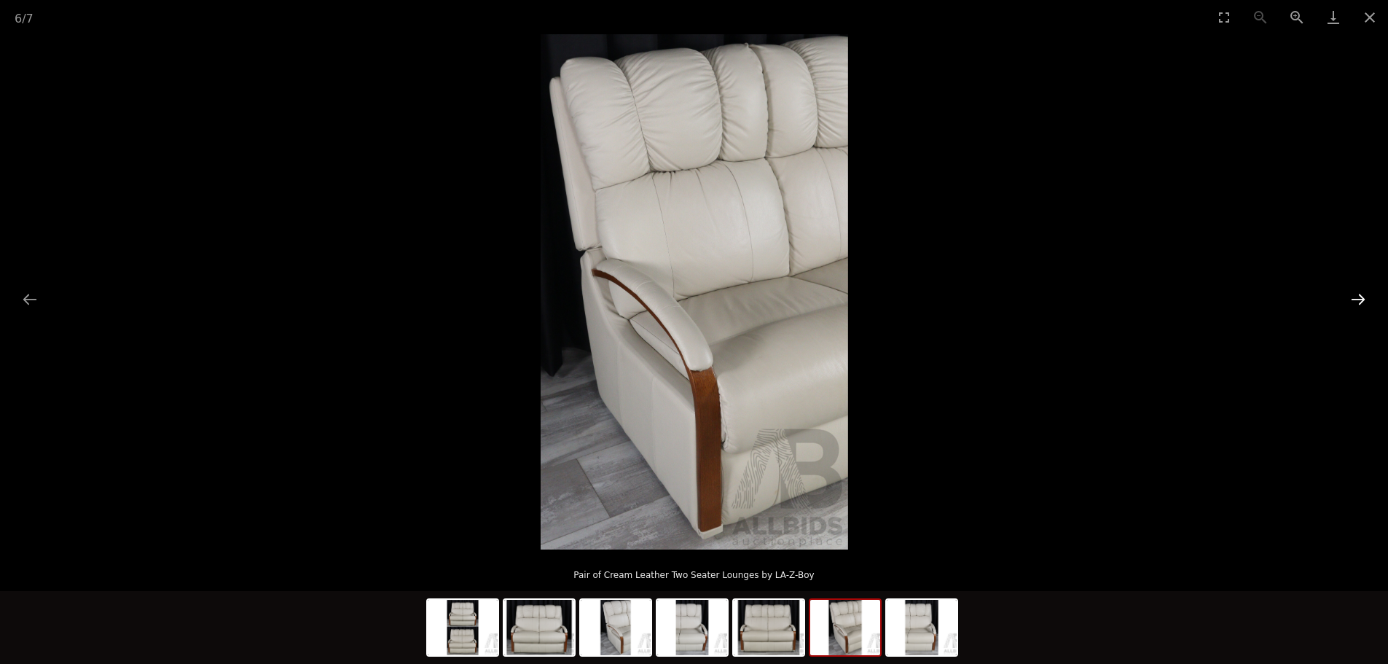
click at [1366, 300] on button "Next slide" at bounding box center [1358, 299] width 31 height 28
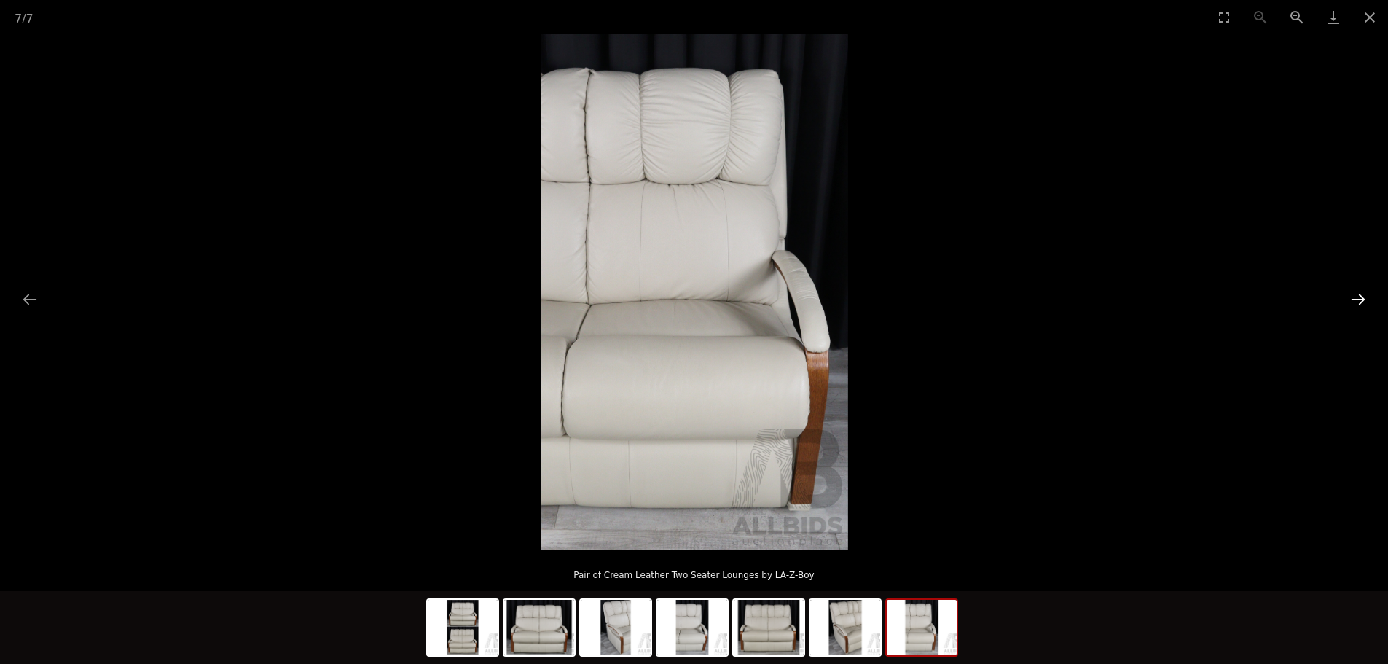
click at [1366, 300] on button "Next slide" at bounding box center [1358, 299] width 31 height 28
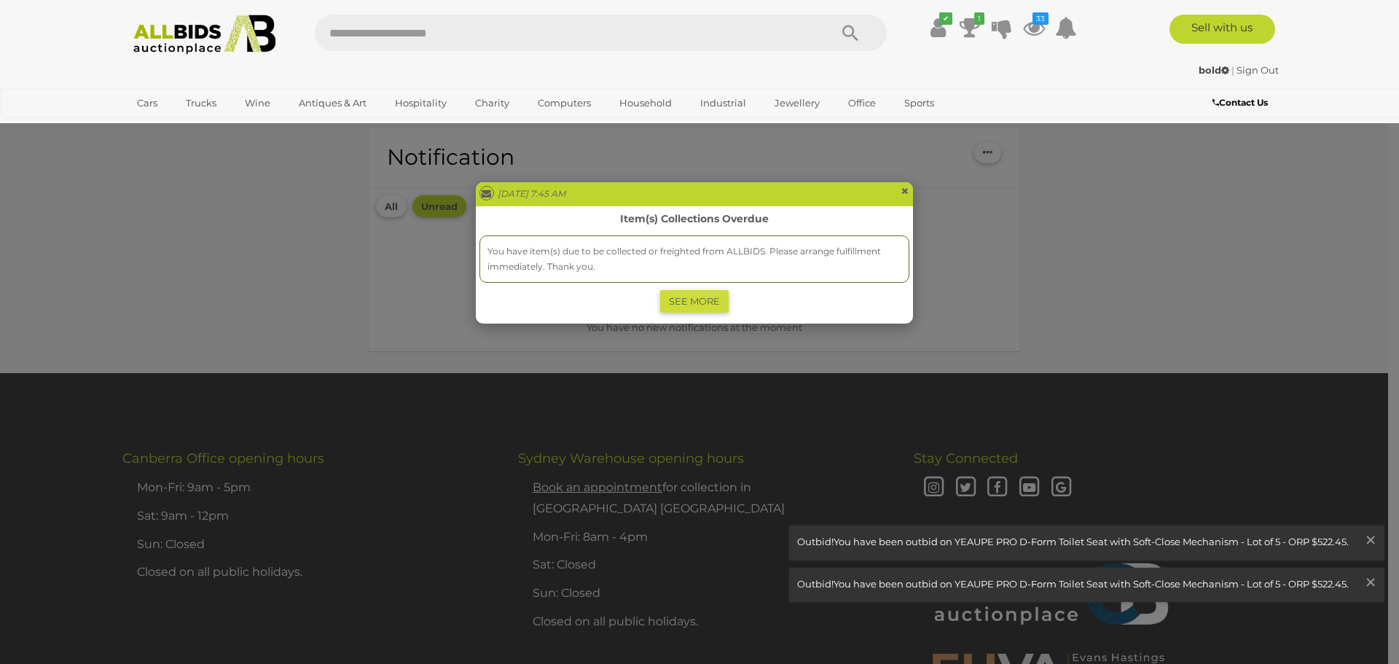
click at [904, 187] on span "×" at bounding box center [905, 190] width 9 height 17
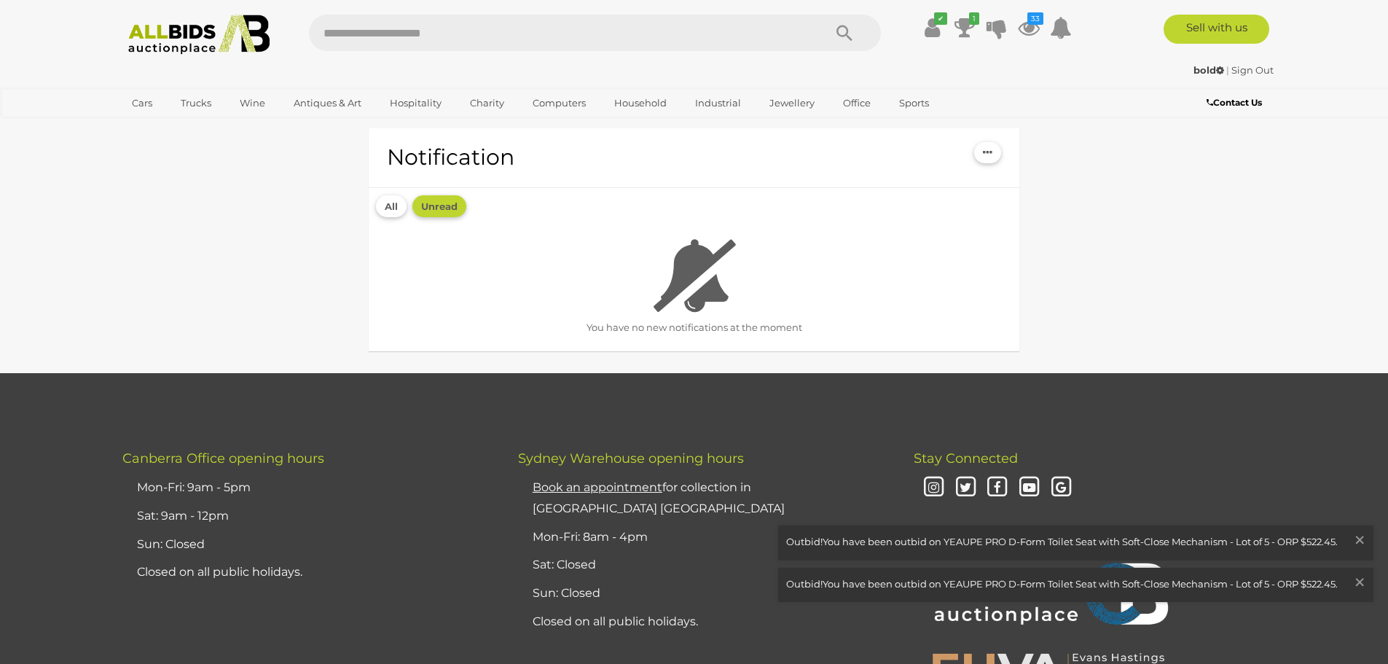
click at [1118, 254] on div "Notification Mark all as read All Unread You have no new notifications at the m…" at bounding box center [694, 242] width 1367 height 261
click at [1028, 28] on icon at bounding box center [1029, 28] width 22 height 26
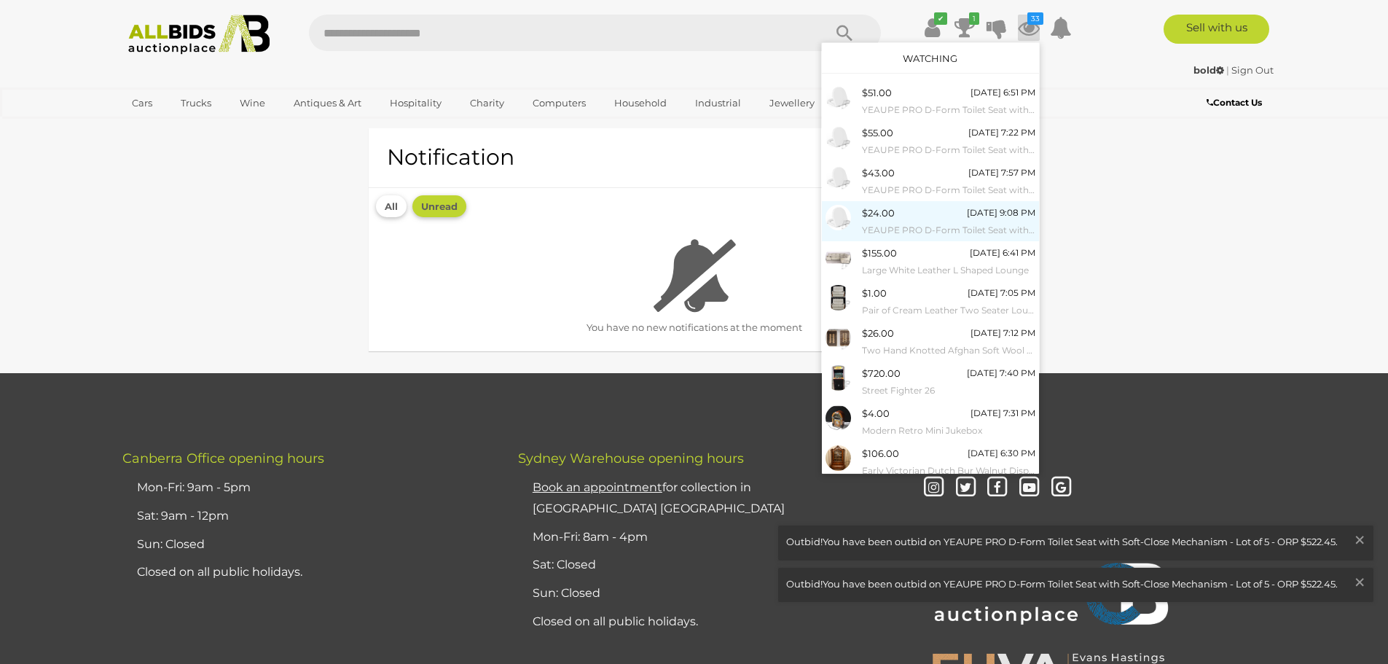
click at [898, 222] on small "YEAUPE PRO D-Form Toilet Seat with Soft-Close Mechanism - Lot of 5 - ORP $522.45" at bounding box center [948, 230] width 173 height 16
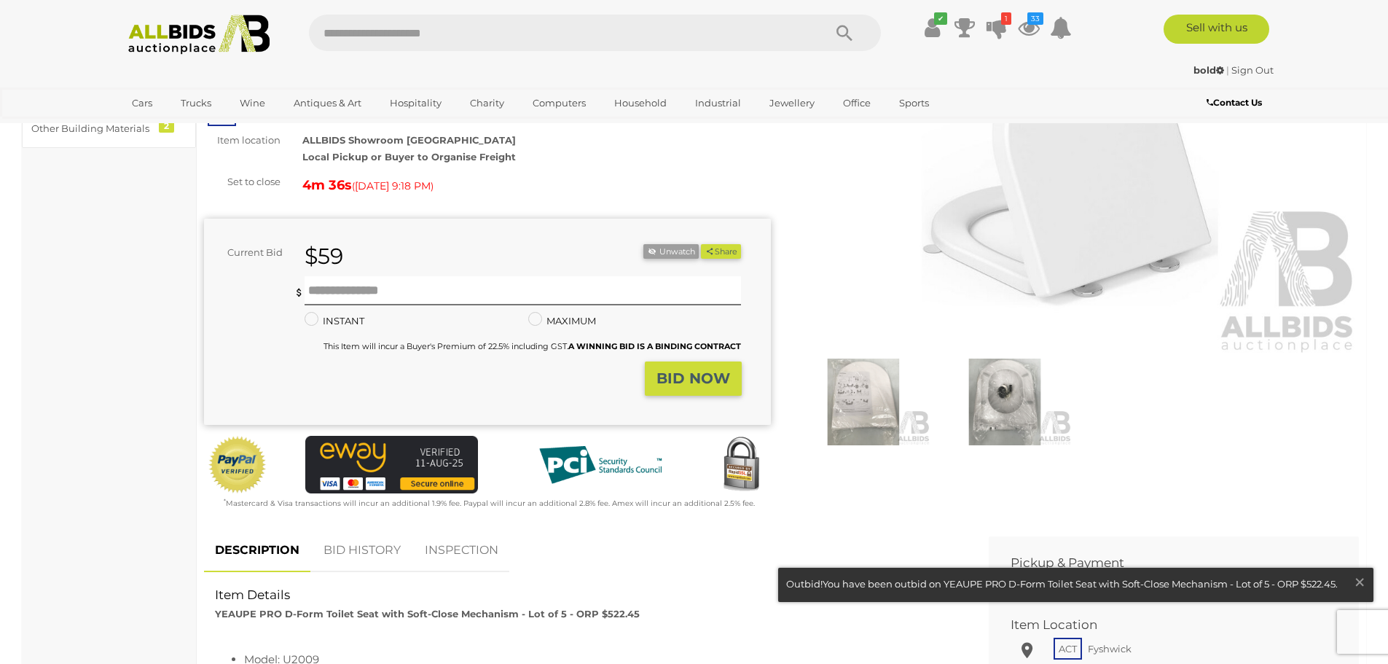
scroll to position [220, 0]
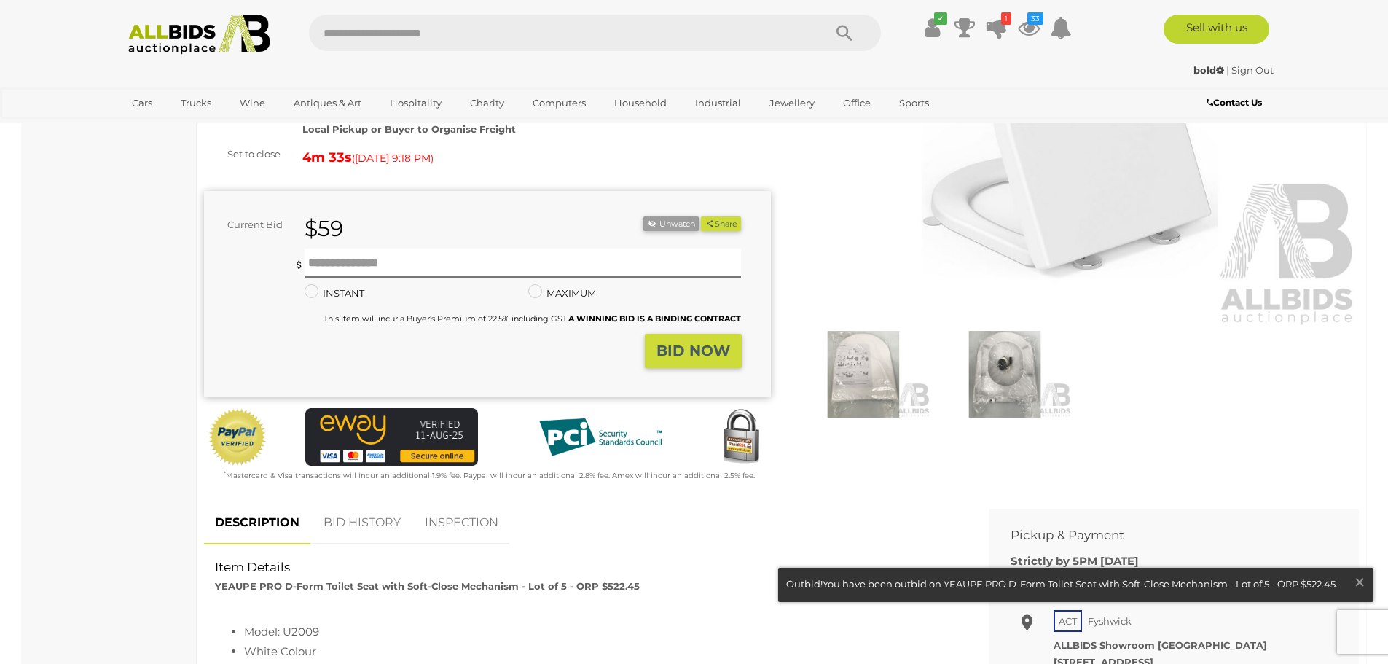
click at [363, 525] on link "BID HISTORY" at bounding box center [362, 522] width 99 height 43
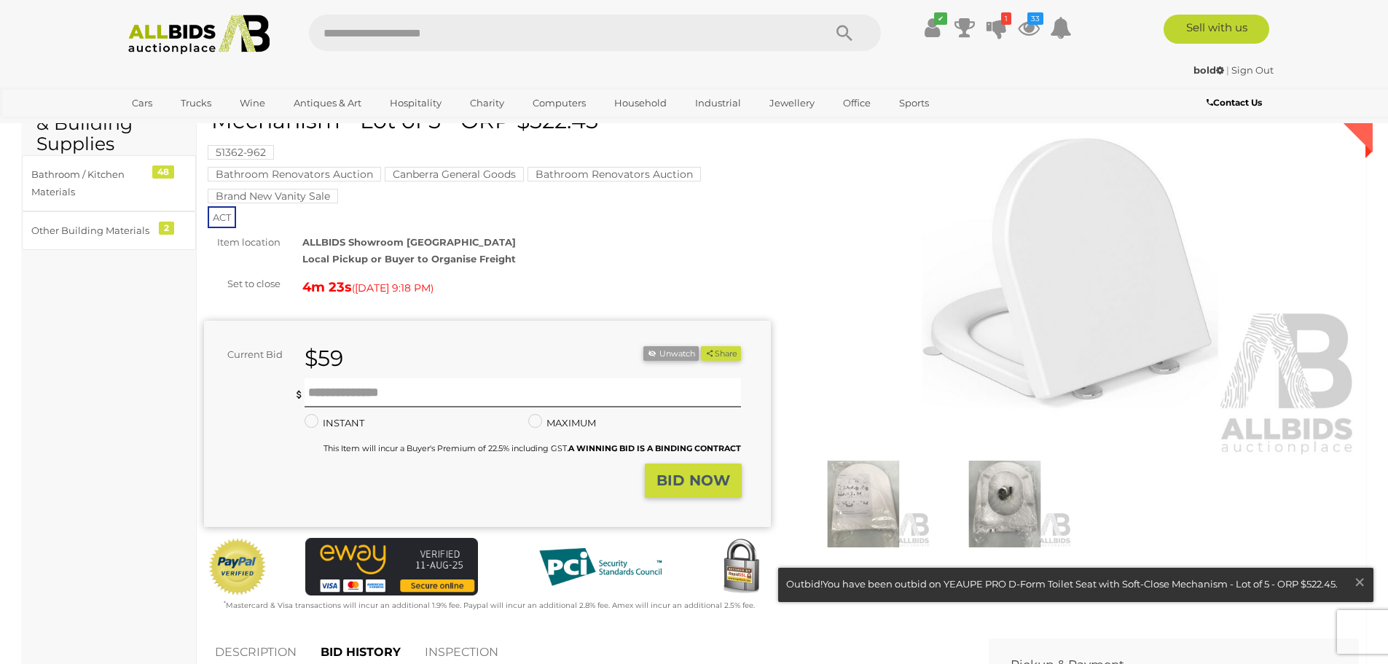
scroll to position [0, 0]
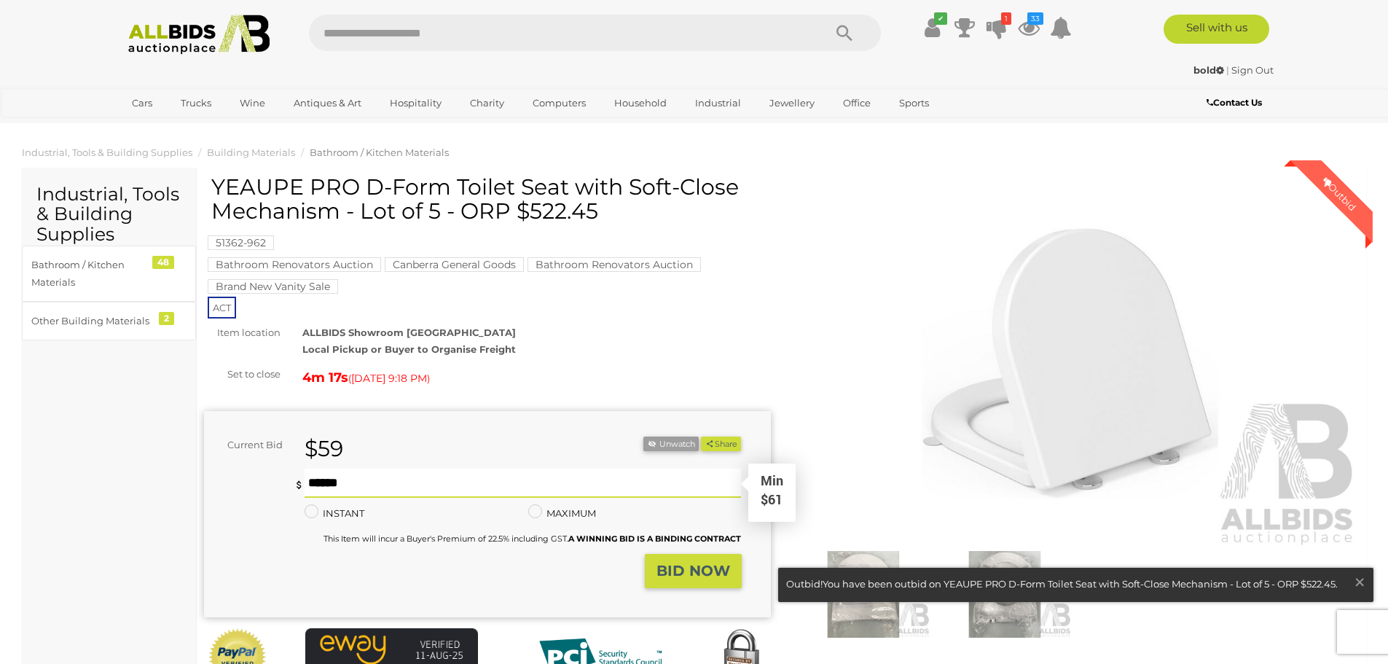
click at [311, 487] on input "text" at bounding box center [523, 483] width 437 height 29
type input "**"
click at [711, 582] on button "BID NOW" at bounding box center [693, 571] width 97 height 34
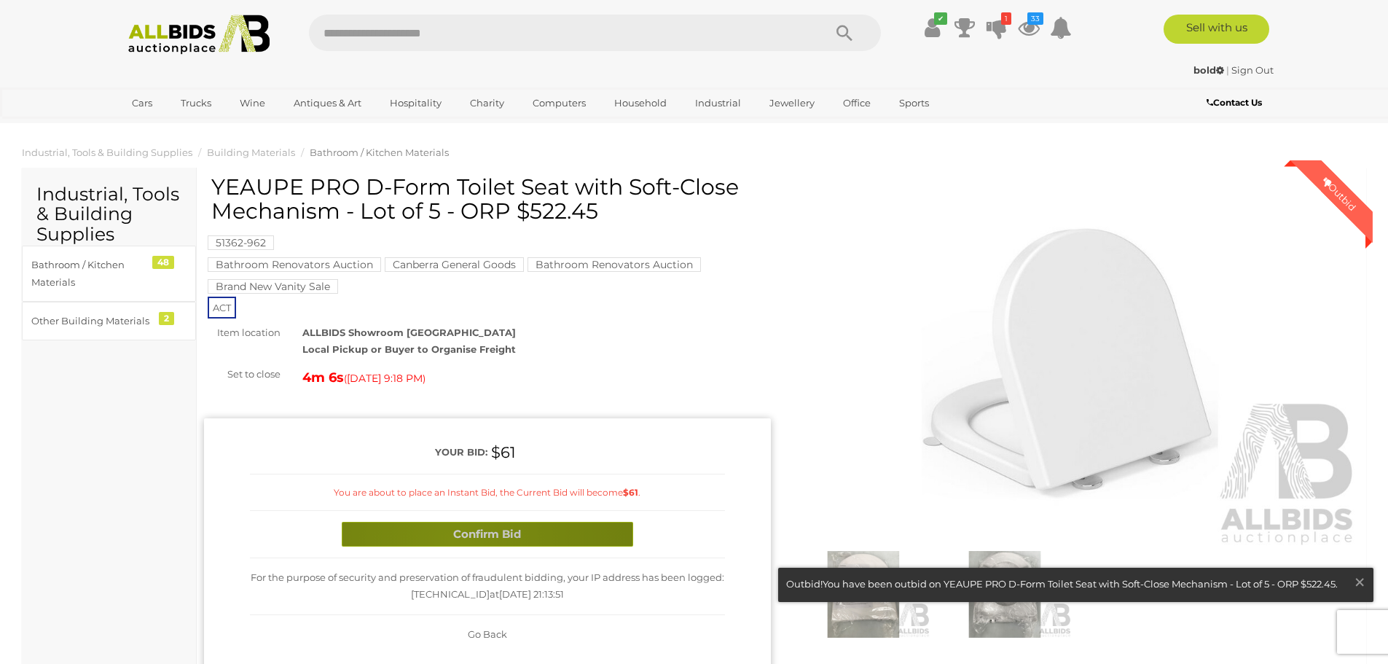
click at [451, 539] on button "Confirm Bid" at bounding box center [488, 535] width 292 height 26
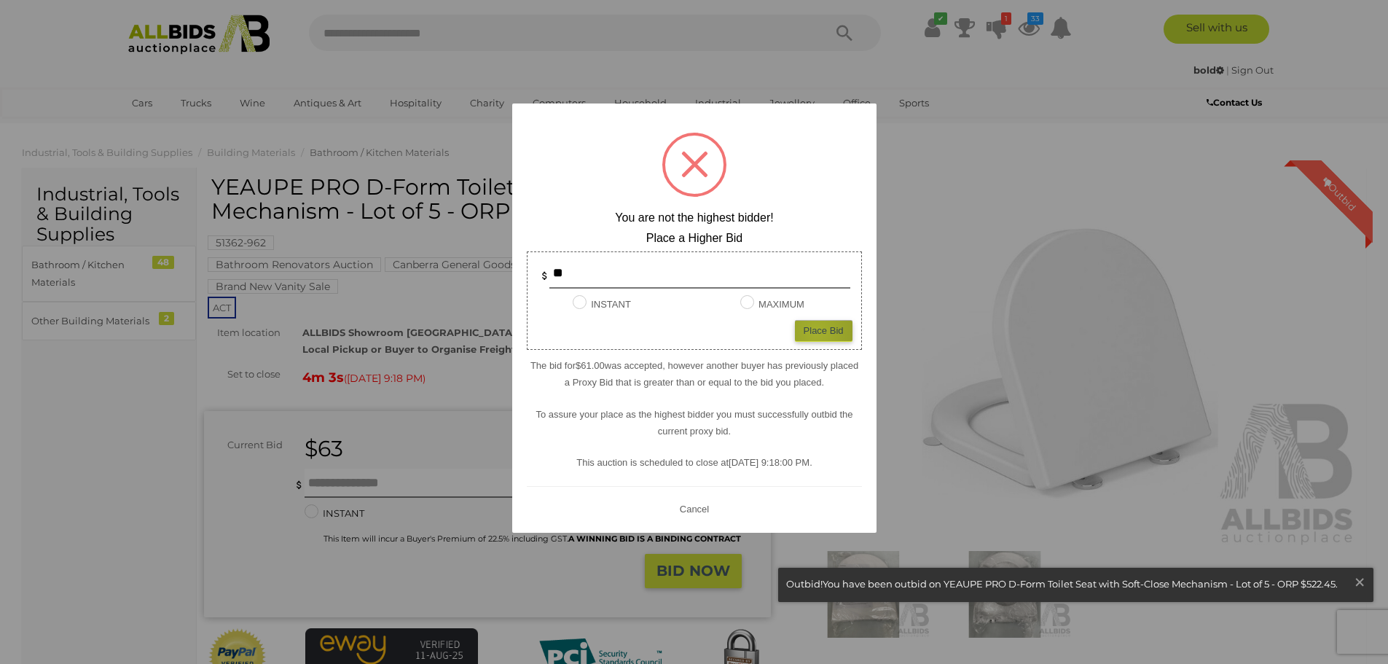
click at [816, 332] on div "Place Bid" at bounding box center [824, 330] width 58 height 21
type input "**"
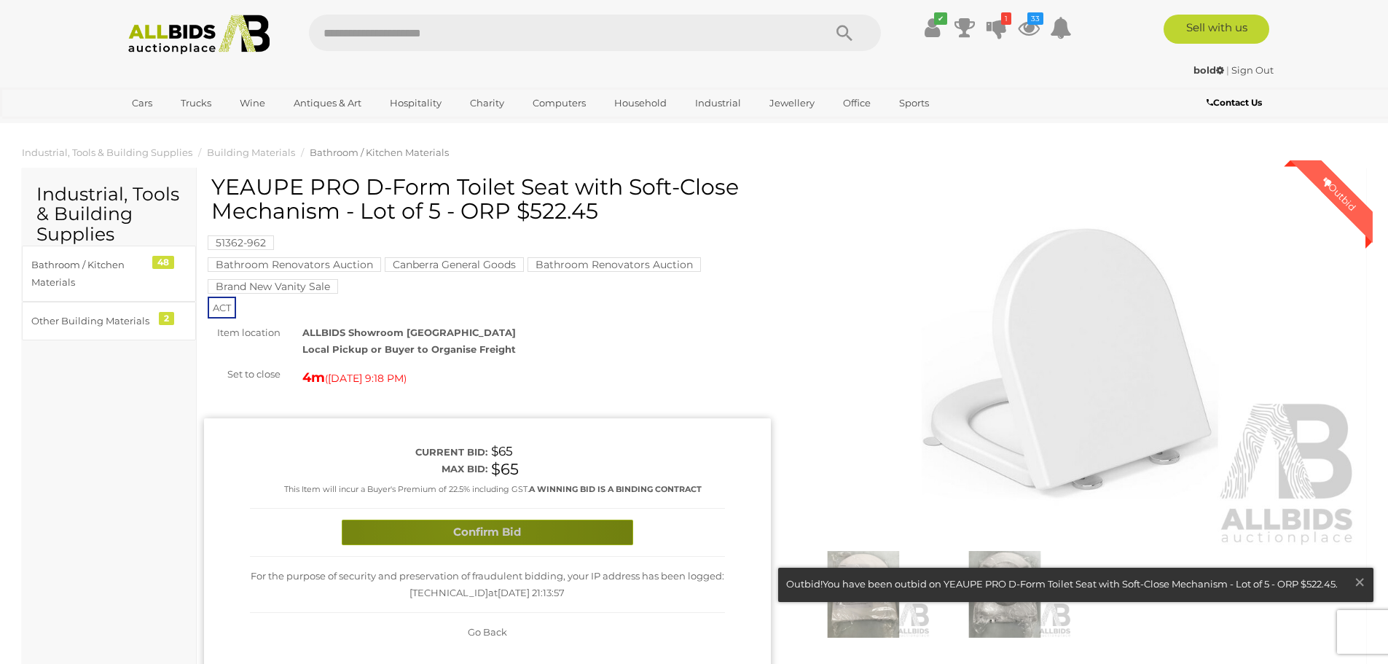
click at [450, 528] on button "Confirm Bid" at bounding box center [488, 533] width 292 height 26
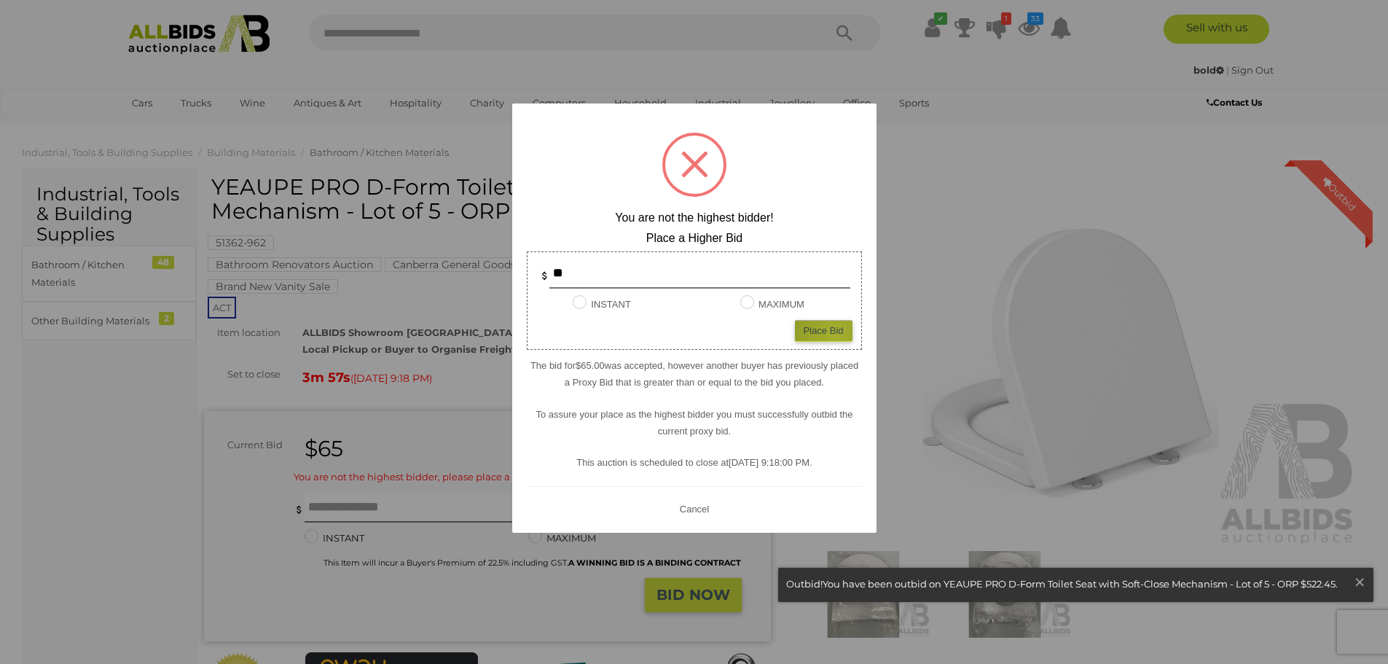
click at [835, 335] on div "Place Bid" at bounding box center [824, 330] width 58 height 21
type input "**"
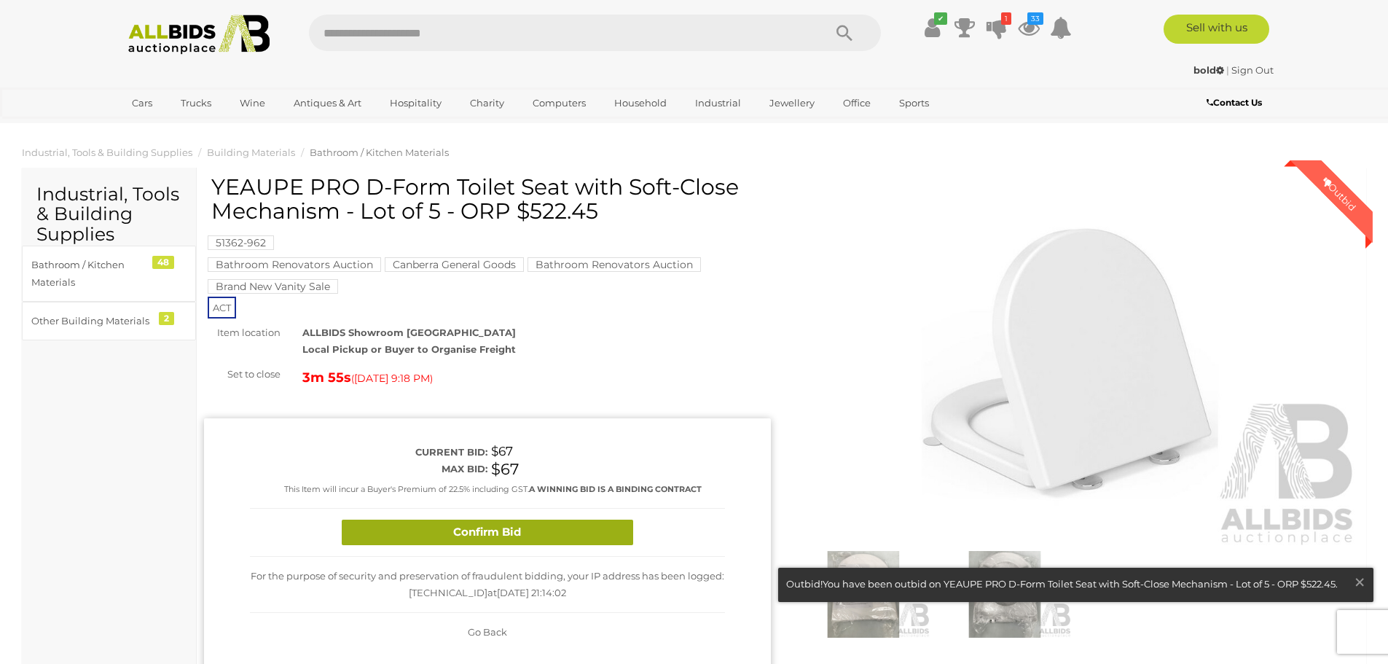
click at [488, 535] on button "Confirm Bid" at bounding box center [488, 533] width 292 height 26
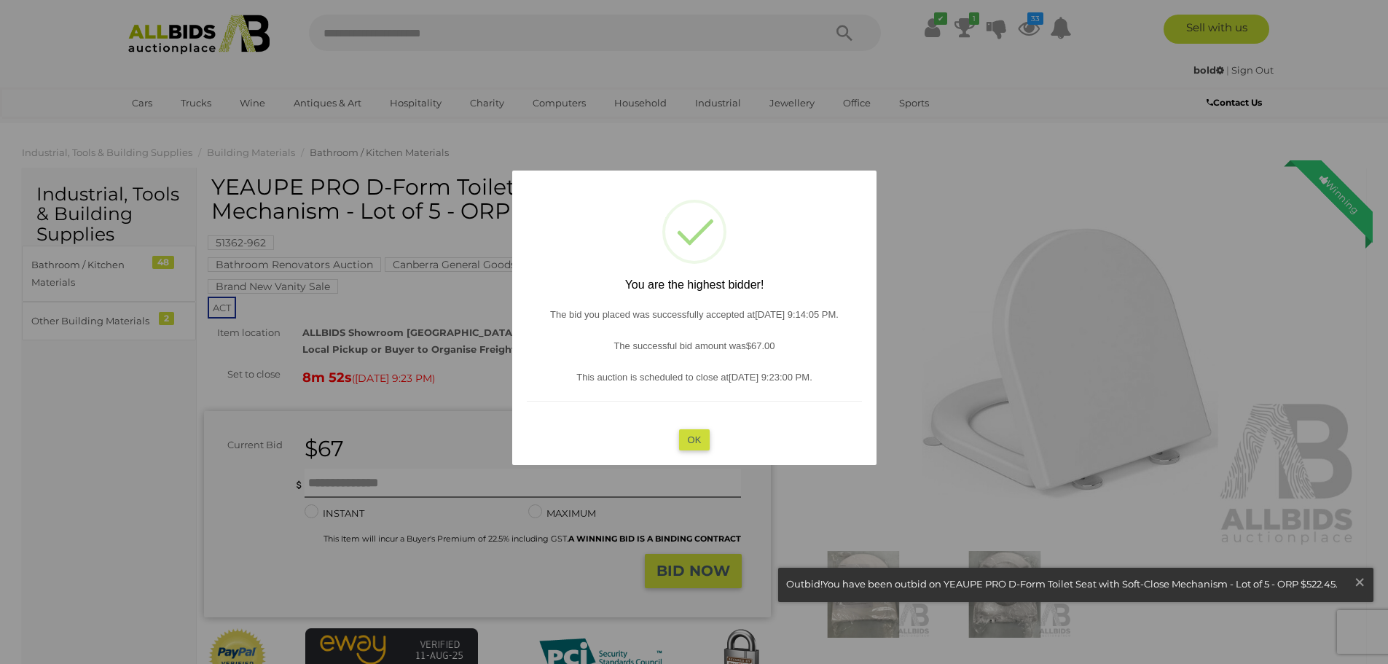
click at [687, 439] on button "OK" at bounding box center [694, 439] width 31 height 21
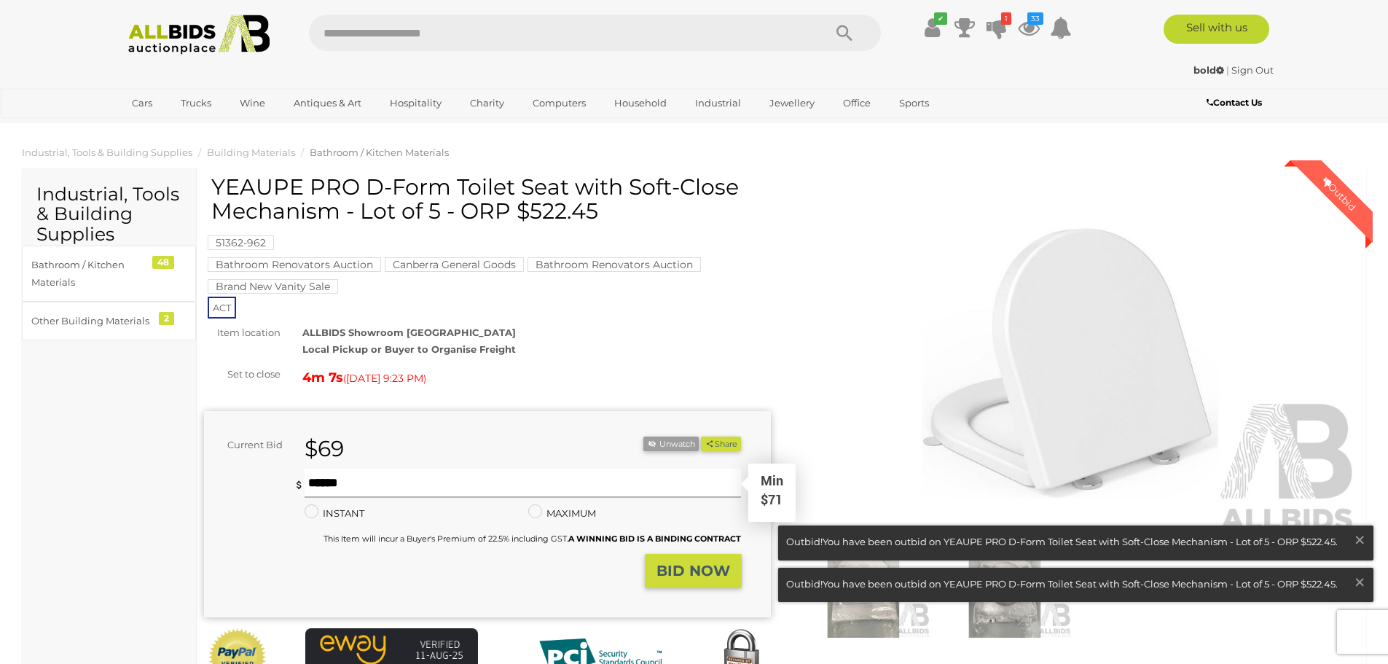
click at [308, 477] on input "text" at bounding box center [523, 483] width 437 height 29
click at [317, 482] on input "text" at bounding box center [523, 483] width 437 height 29
type input "**"
click at [701, 437] on button "Share" at bounding box center [721, 444] width 40 height 15
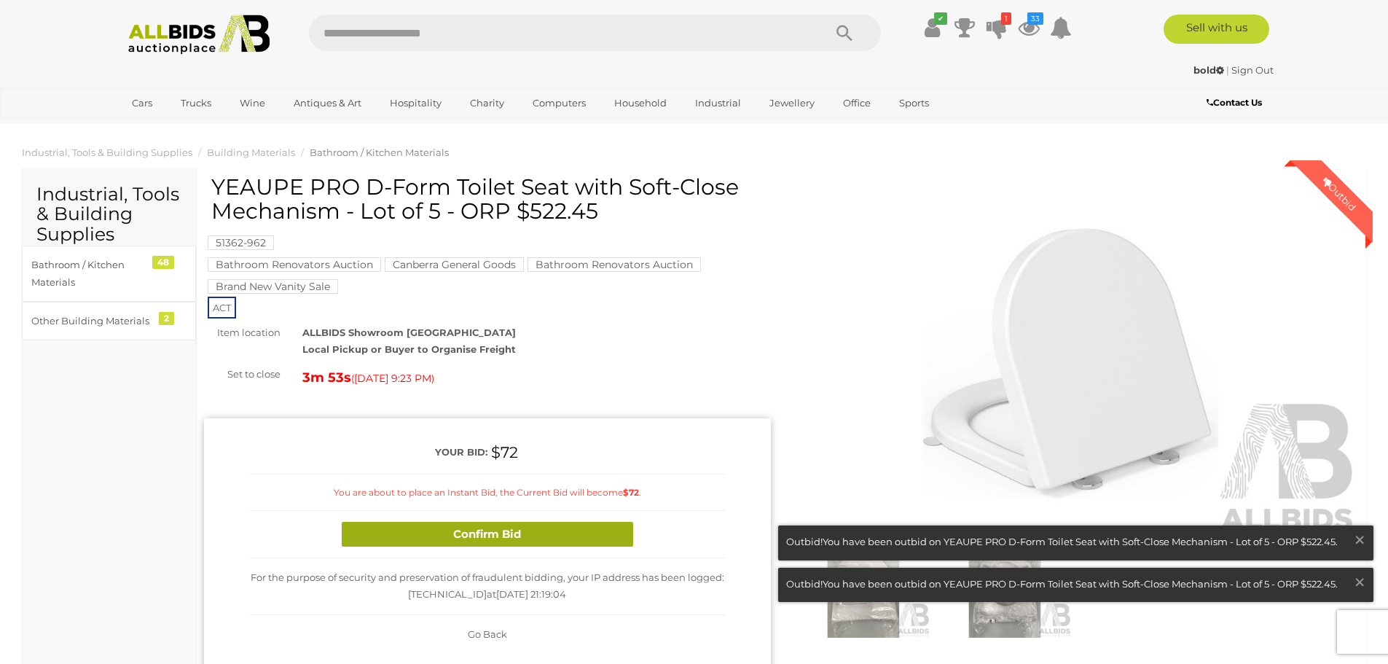
click at [466, 535] on button "Confirm Bid" at bounding box center [488, 535] width 292 height 26
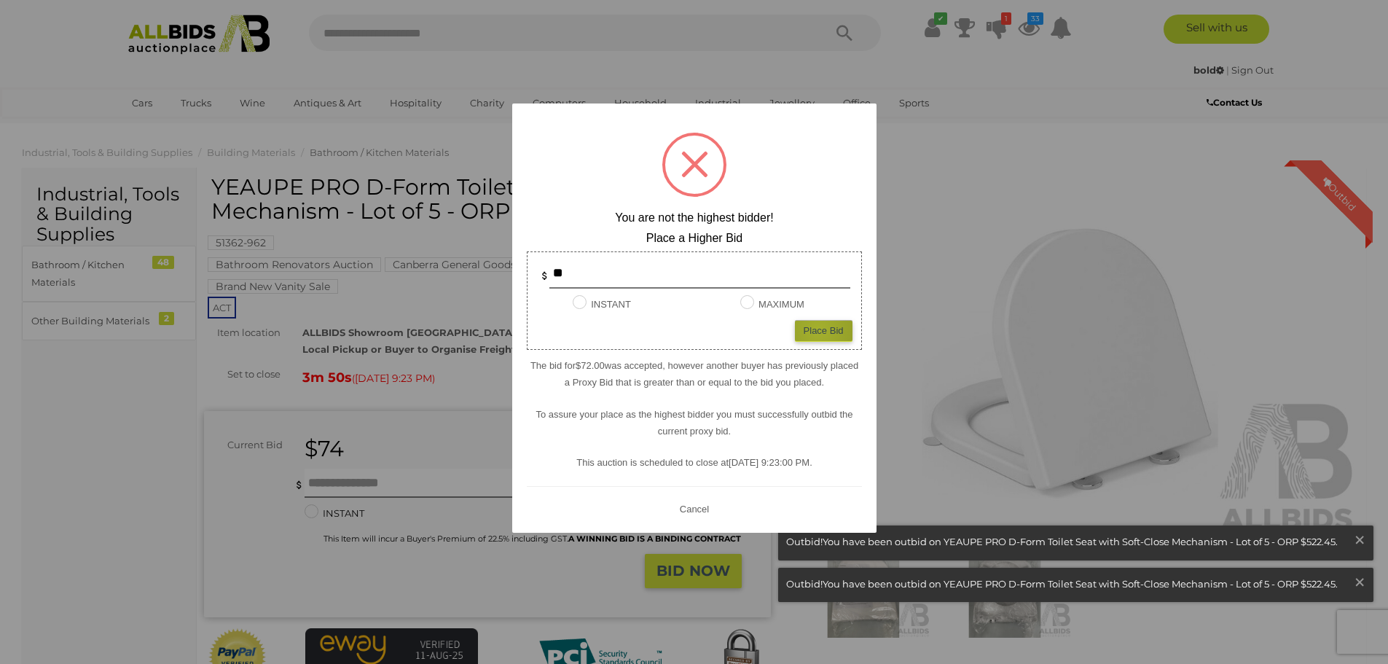
click at [818, 329] on div "Place Bid" at bounding box center [824, 330] width 58 height 21
type input "**"
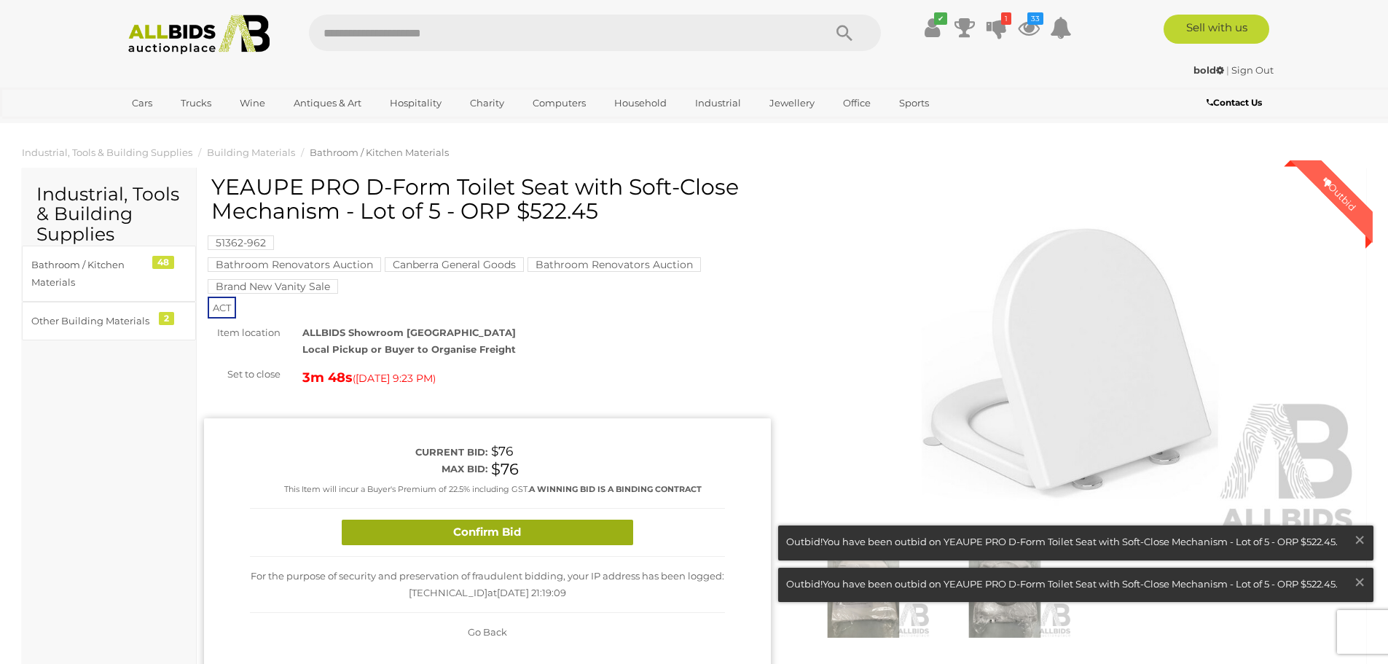
click at [484, 534] on button "Confirm Bid" at bounding box center [488, 533] width 292 height 26
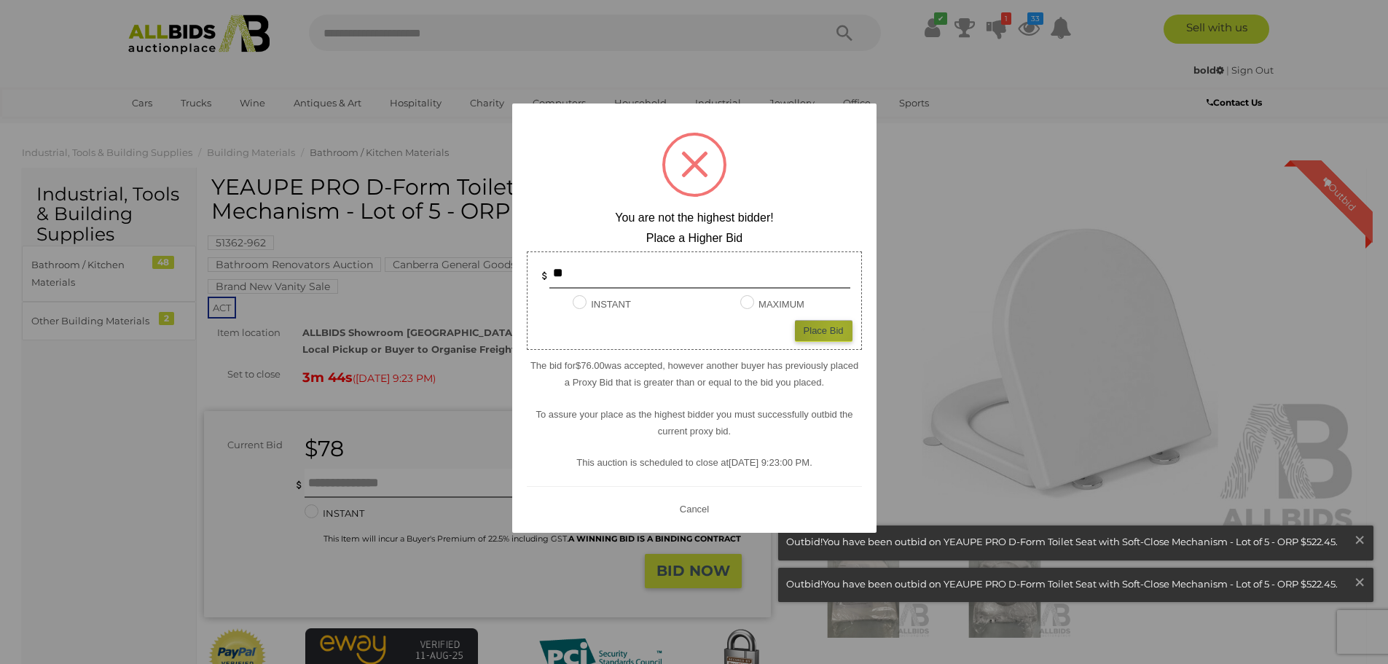
click at [837, 330] on div "Place Bid" at bounding box center [824, 330] width 58 height 21
type input "**"
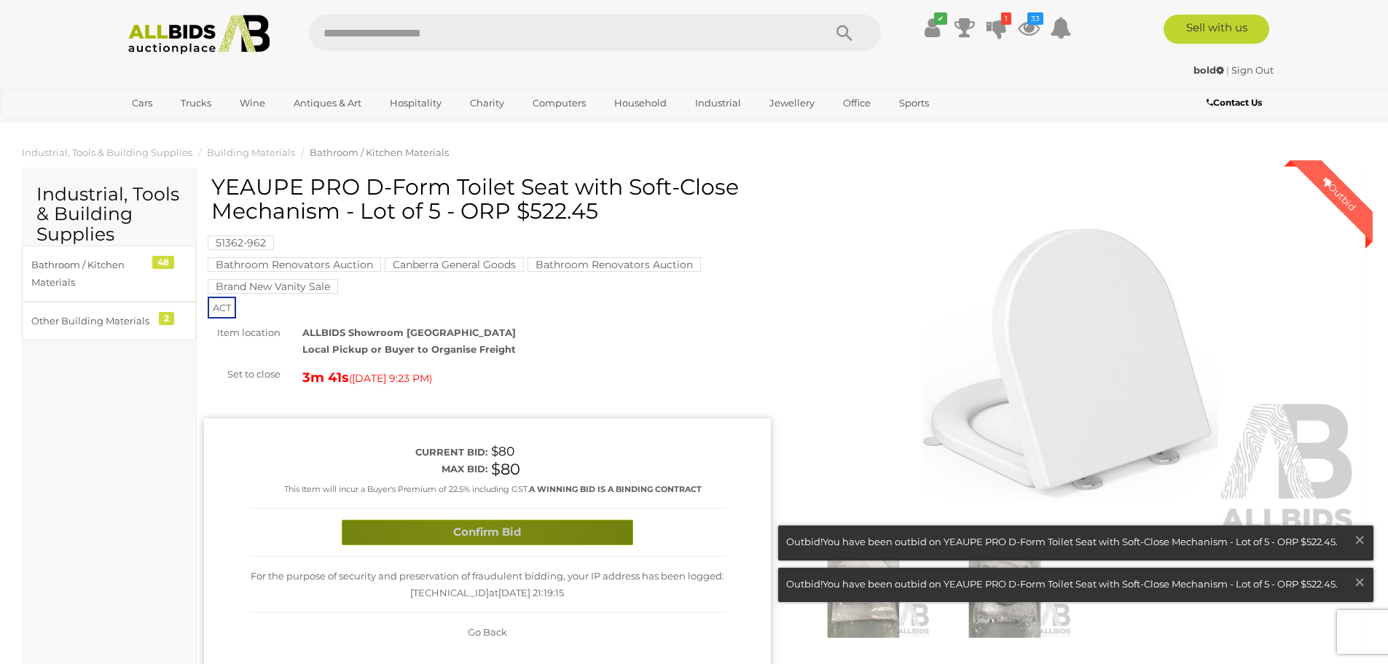
click at [469, 534] on button "Confirm Bid" at bounding box center [488, 533] width 292 height 26
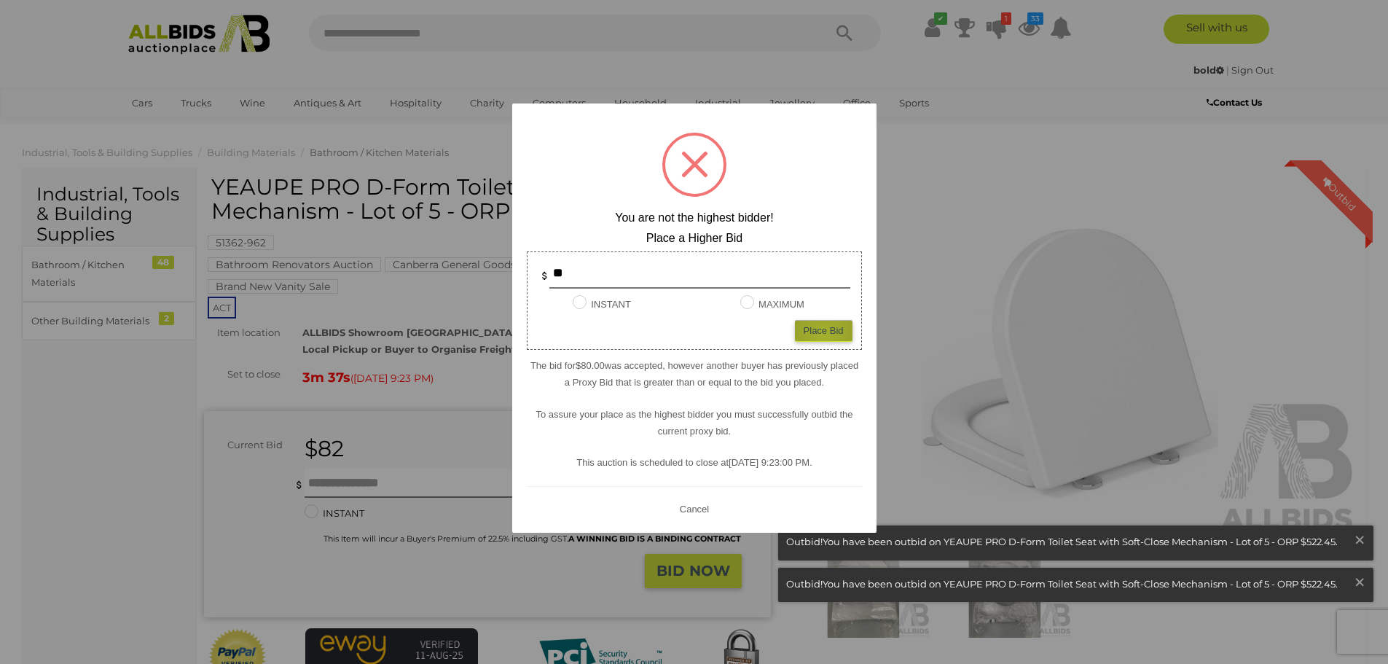
click at [824, 335] on div "Place Bid" at bounding box center [824, 330] width 58 height 21
type input "**"
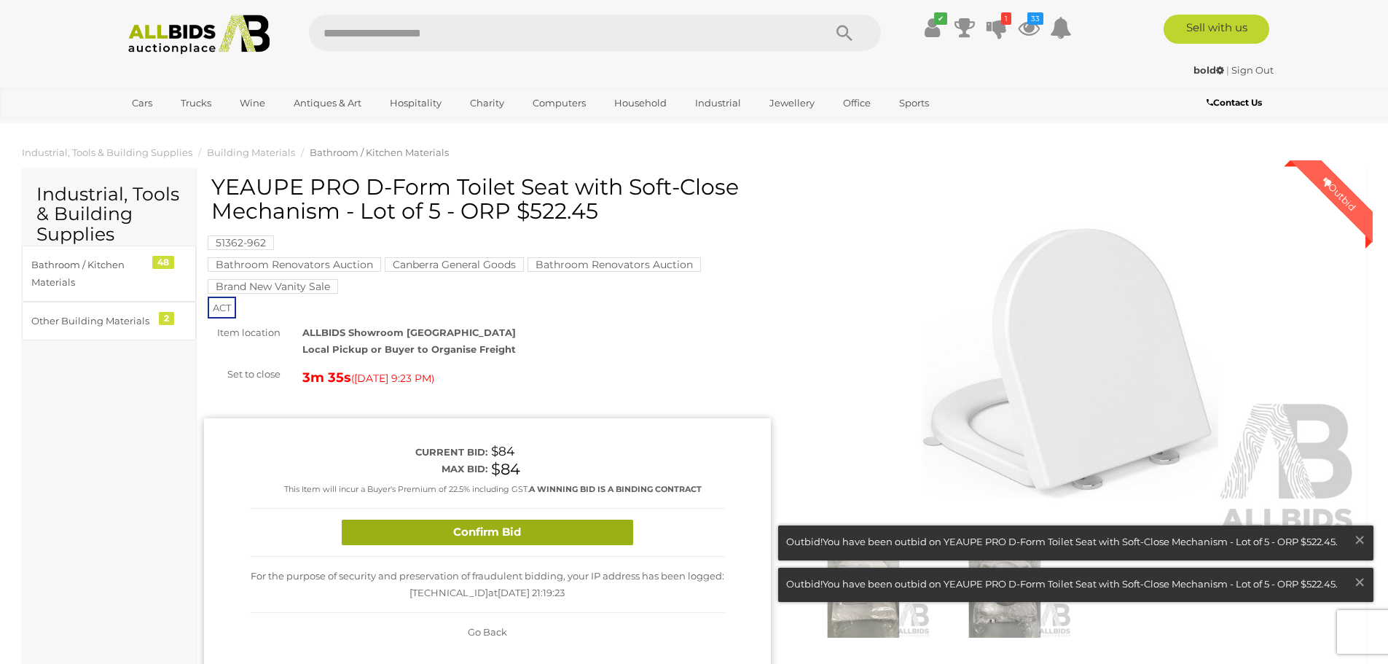
click at [477, 535] on button "Confirm Bid" at bounding box center [488, 533] width 292 height 26
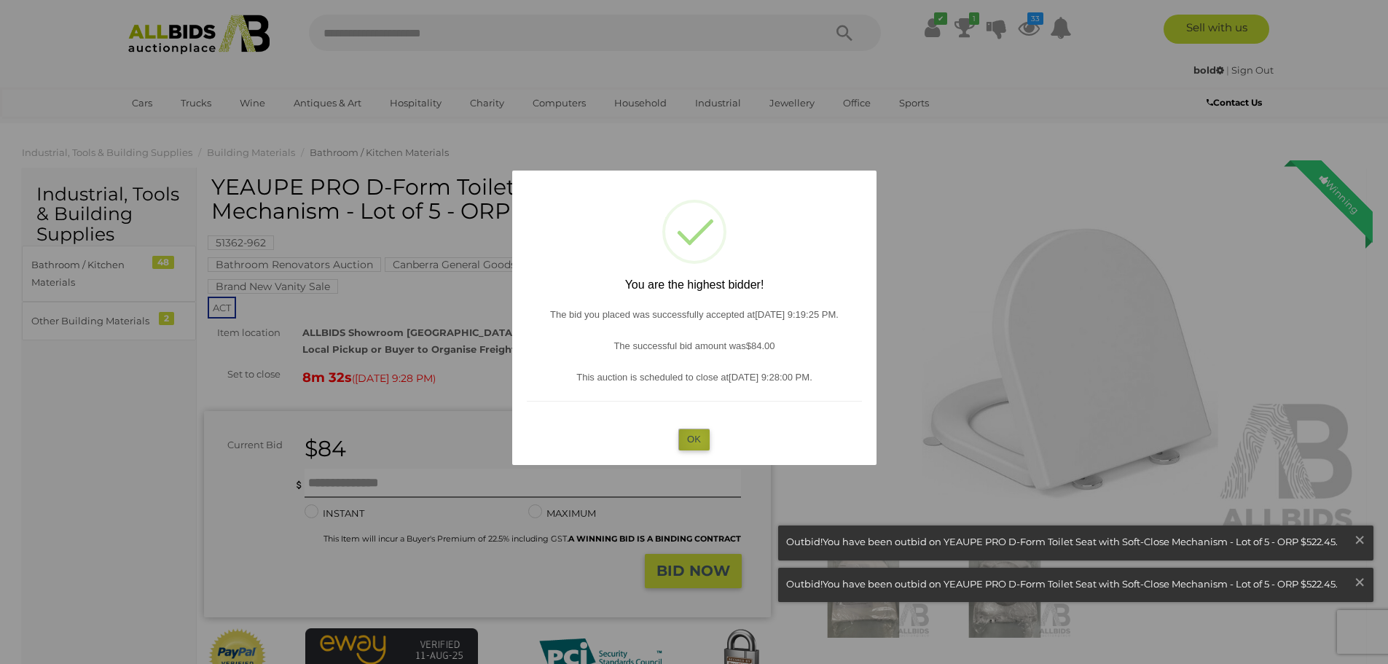
click at [698, 439] on button "OK" at bounding box center [694, 439] width 31 height 21
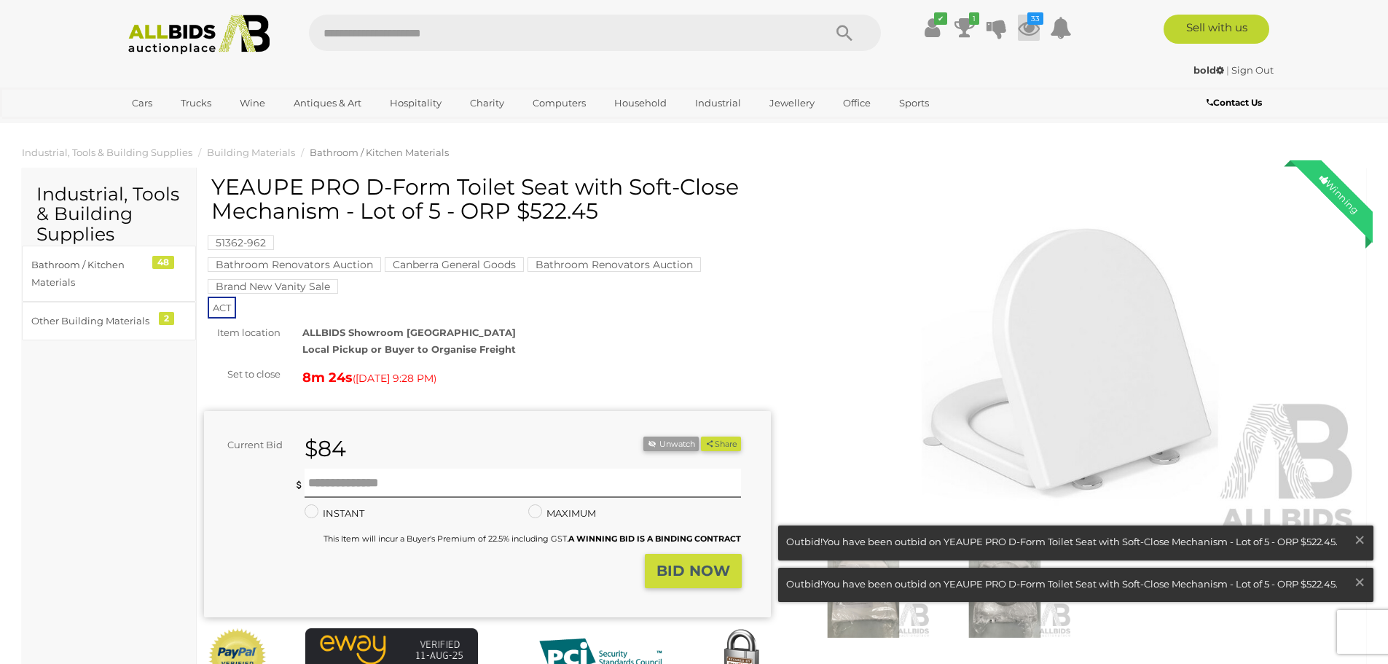
click at [1028, 19] on icon "33" at bounding box center [1036, 18] width 16 height 12
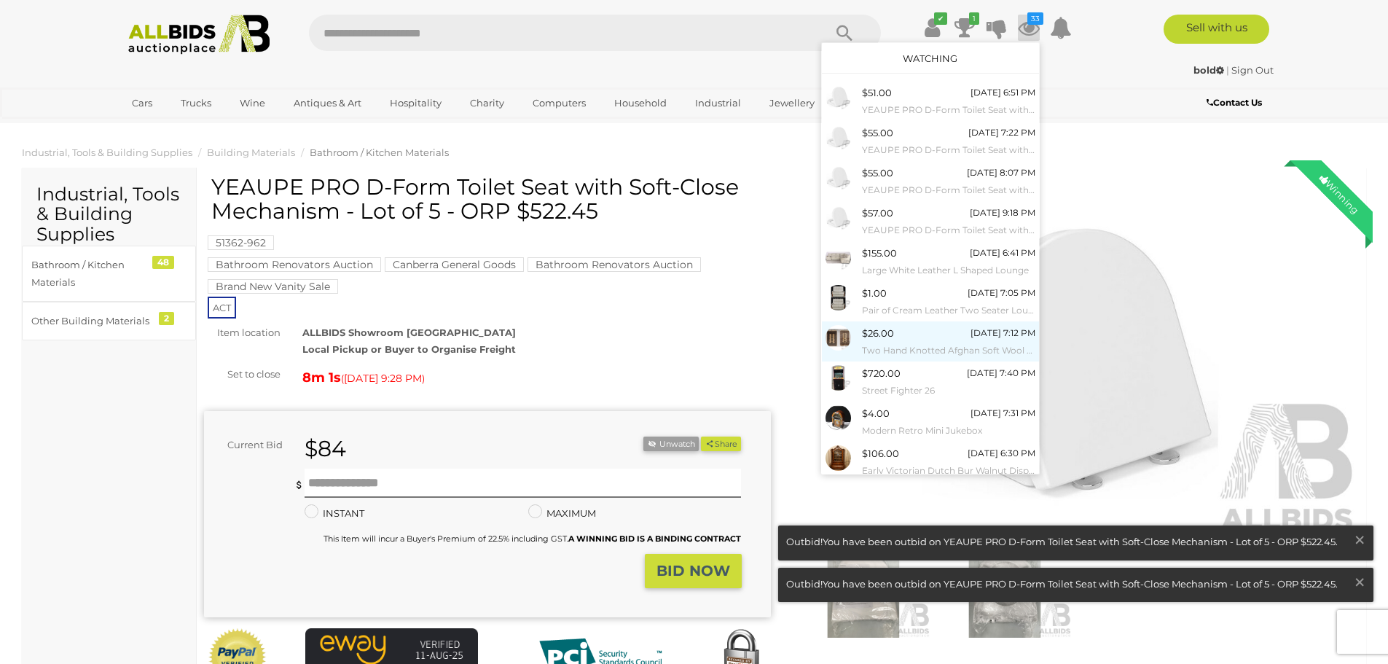
click at [859, 330] on div at bounding box center [844, 338] width 36 height 26
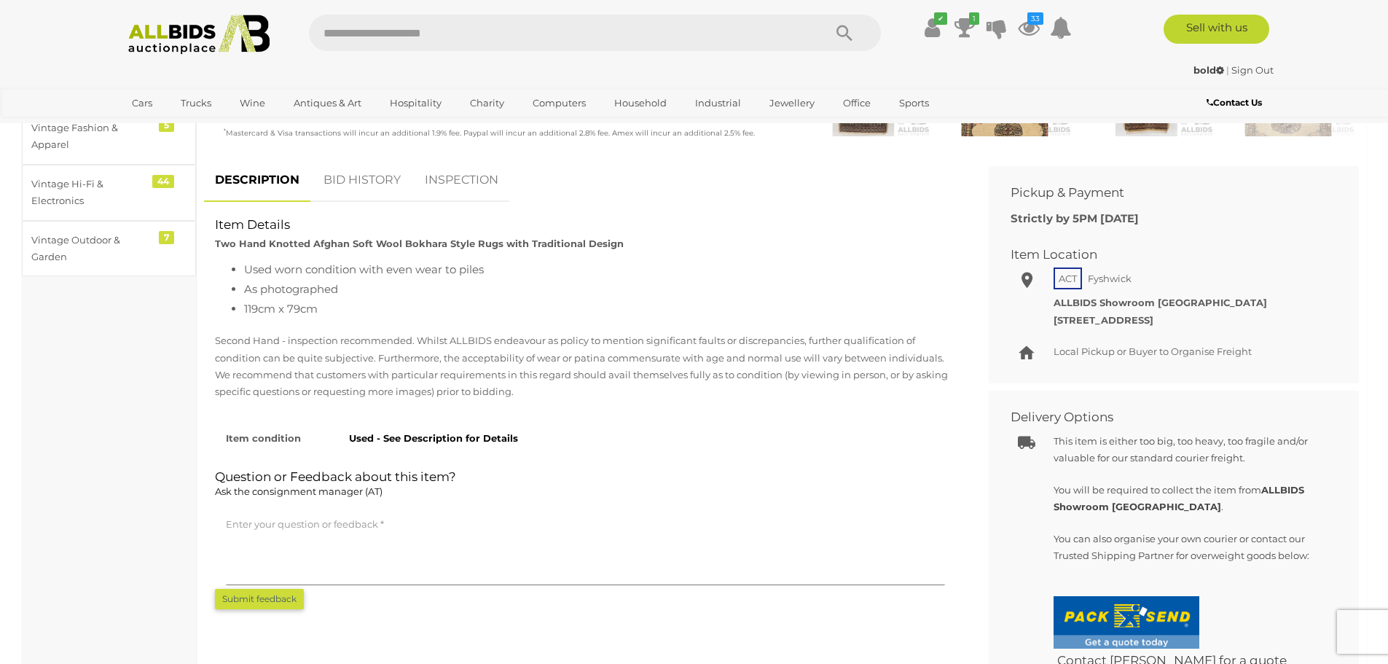
scroll to position [504, 0]
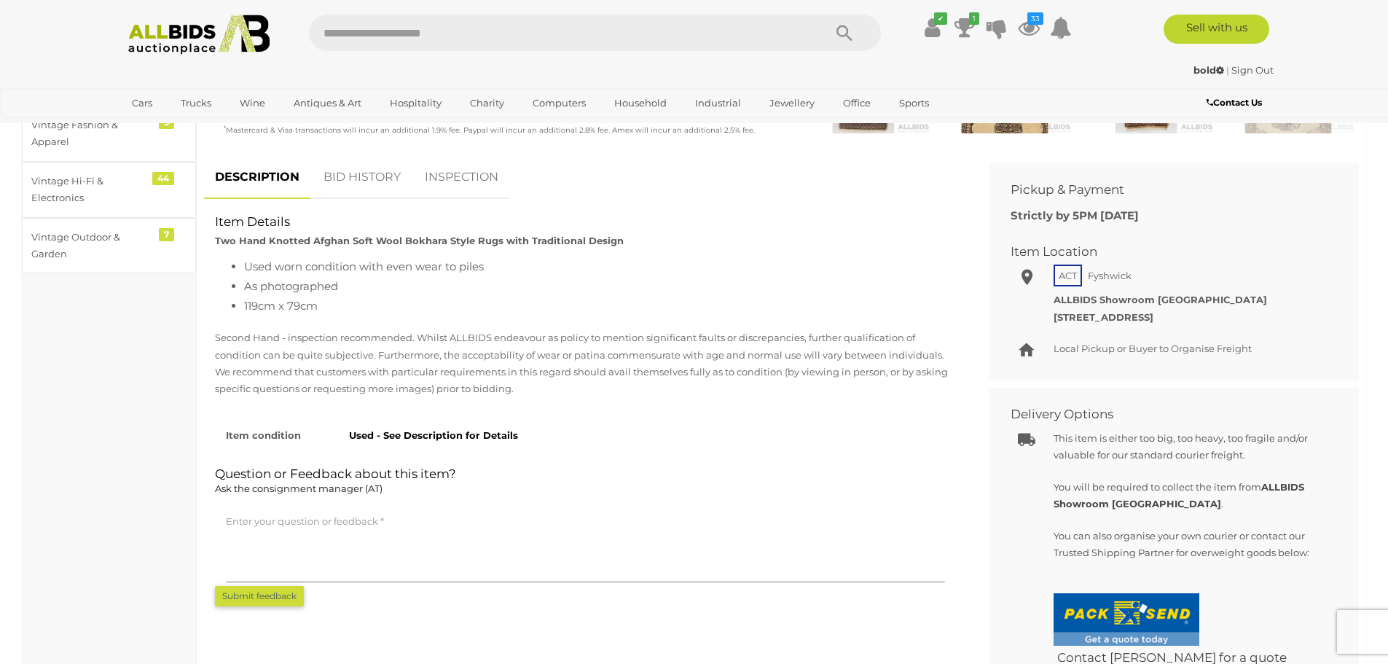
click at [362, 176] on link "BID HISTORY" at bounding box center [362, 177] width 99 height 43
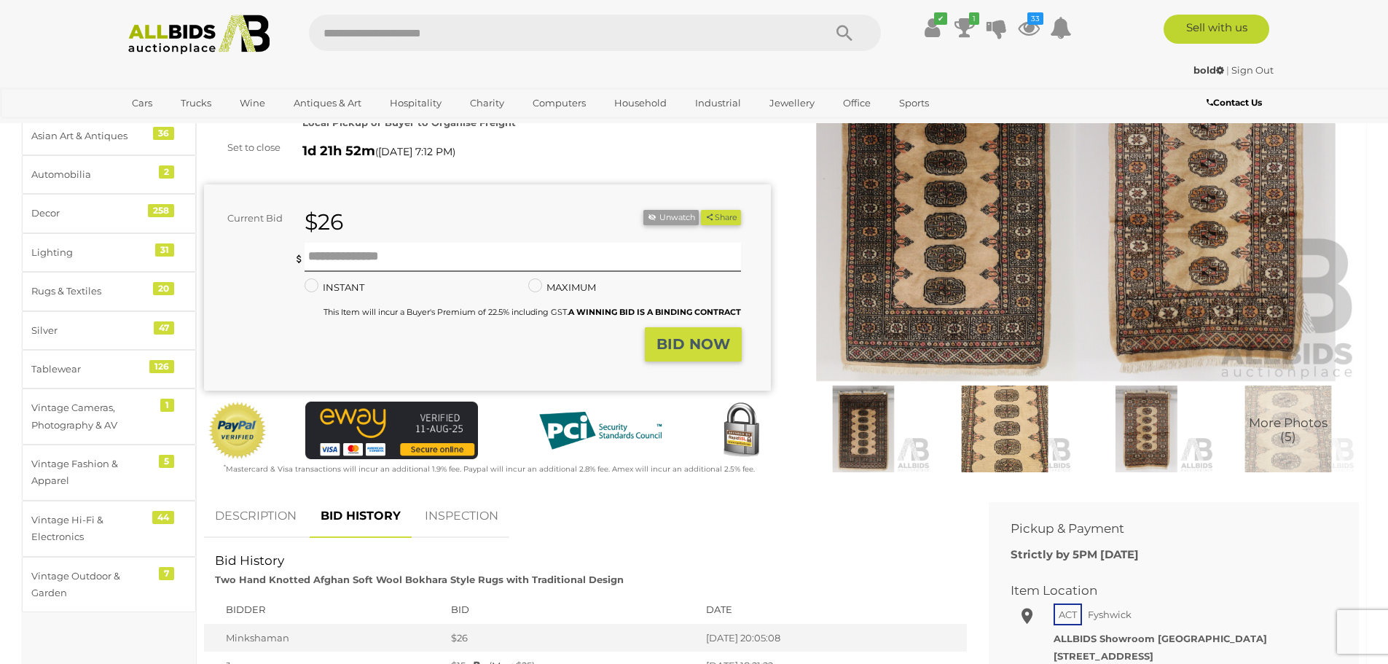
scroll to position [0, 0]
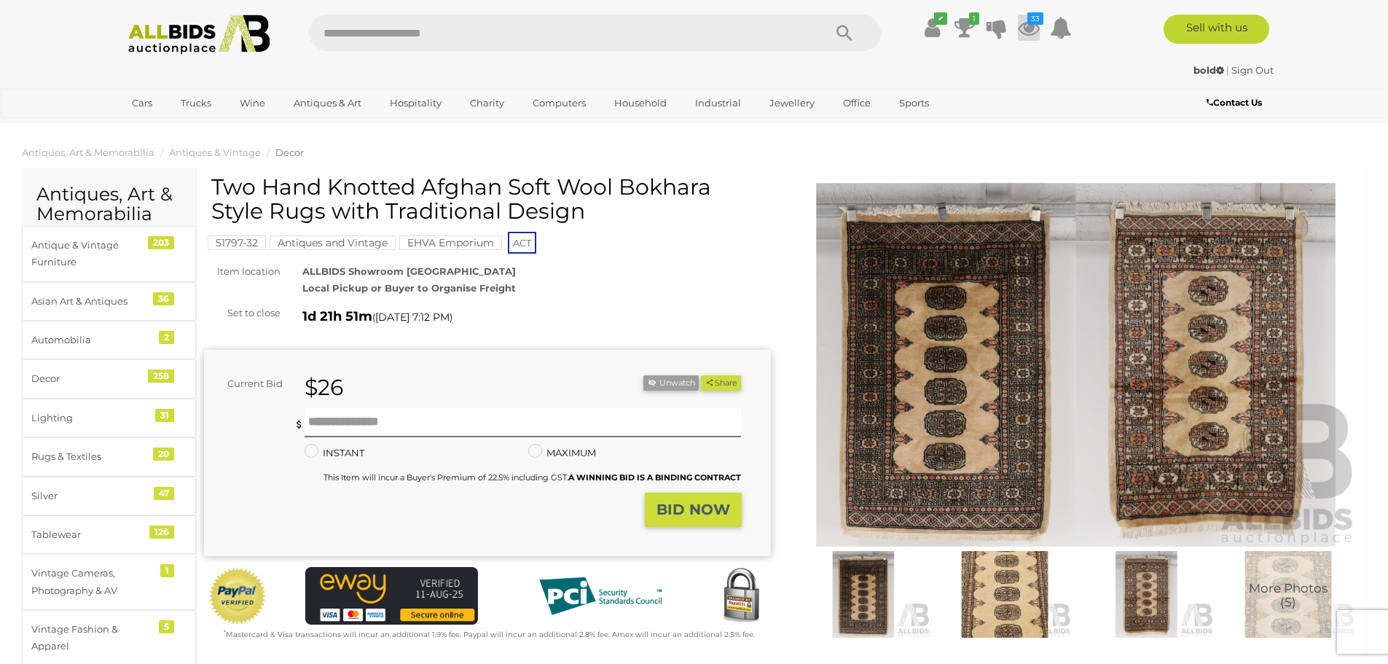
click at [1022, 25] on icon at bounding box center [1029, 28] width 22 height 26
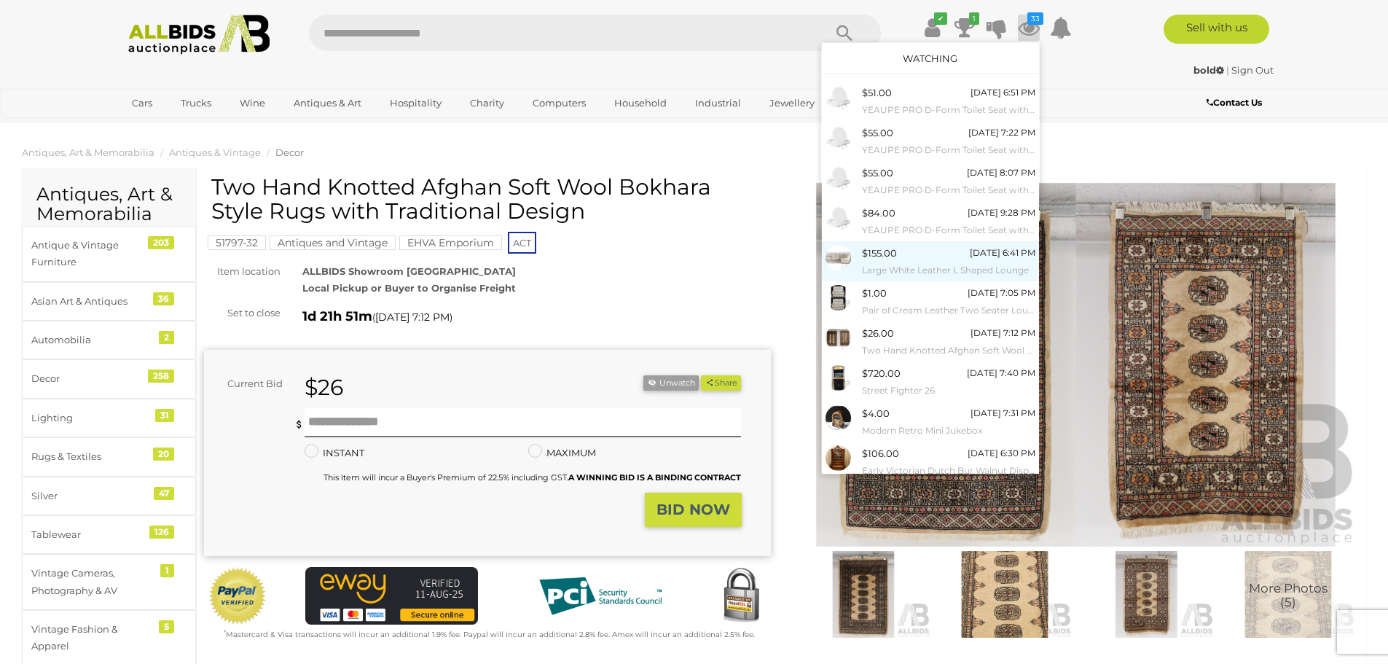
click at [880, 265] on small "Large White Leather L Shaped Lounge" at bounding box center [948, 270] width 173 height 16
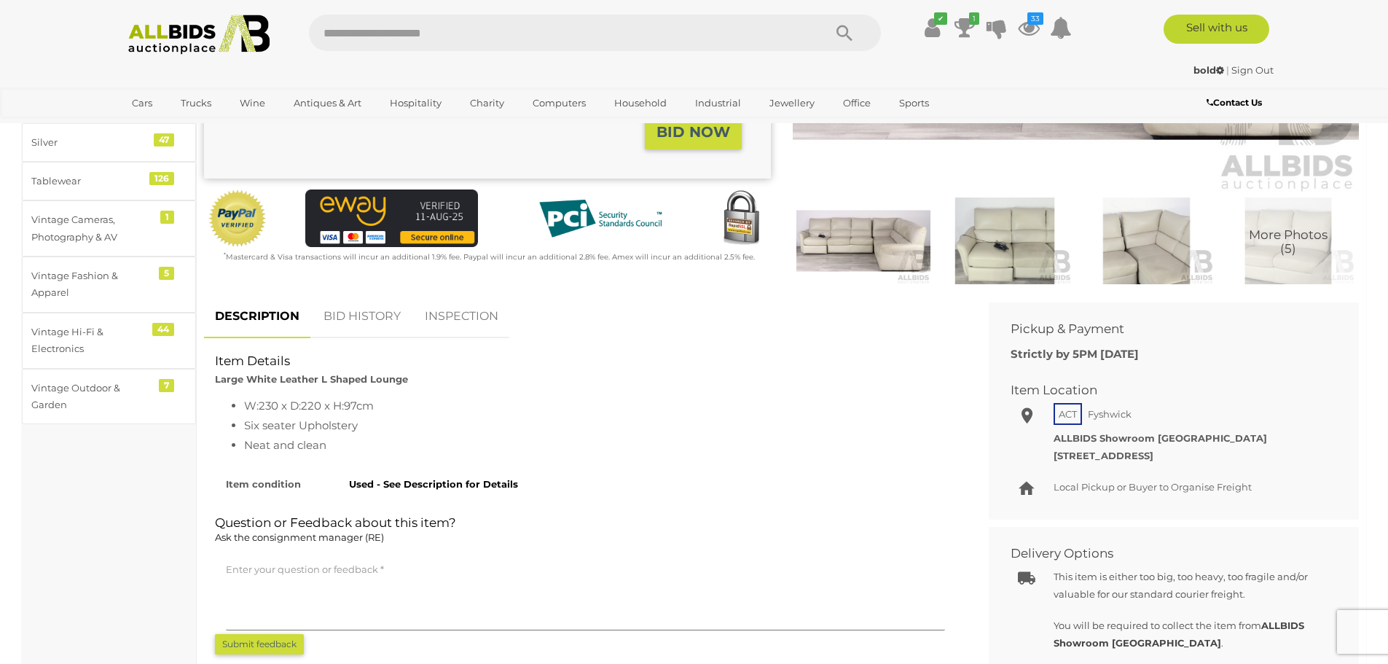
scroll to position [359, 0]
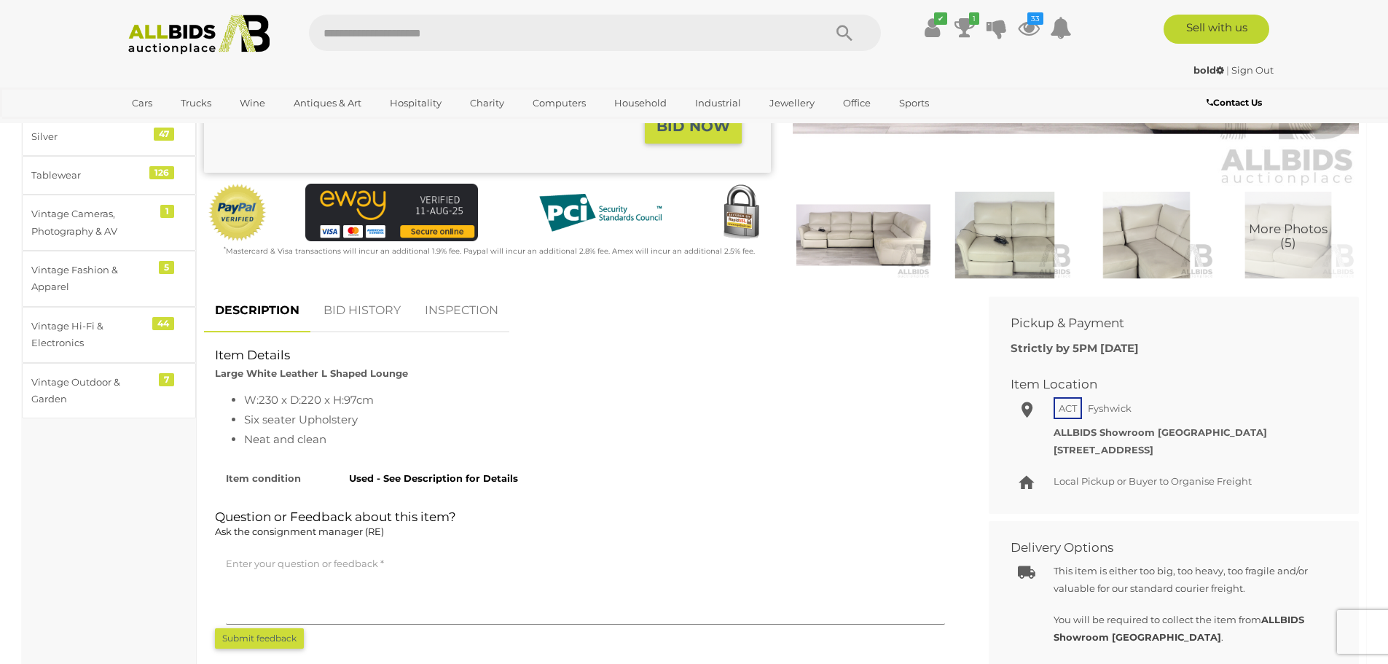
click at [375, 308] on link "BID HISTORY" at bounding box center [362, 310] width 99 height 43
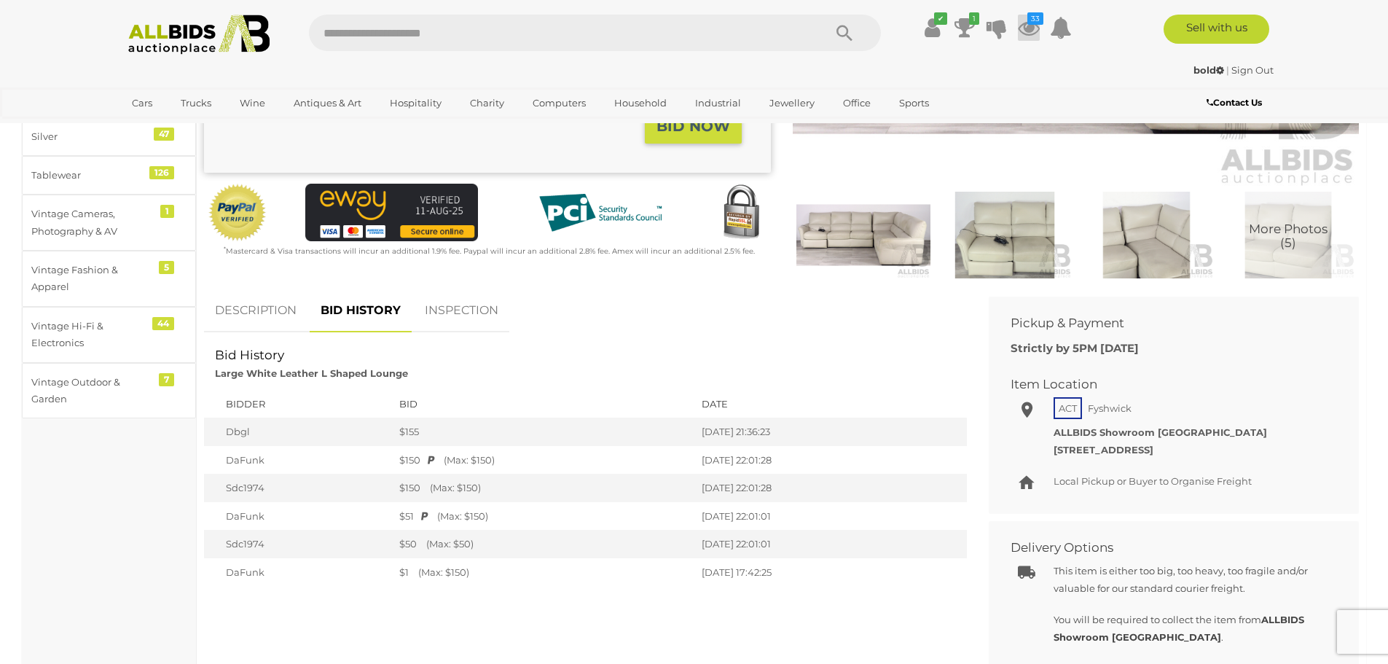
click at [1035, 22] on icon "33" at bounding box center [1036, 18] width 16 height 12
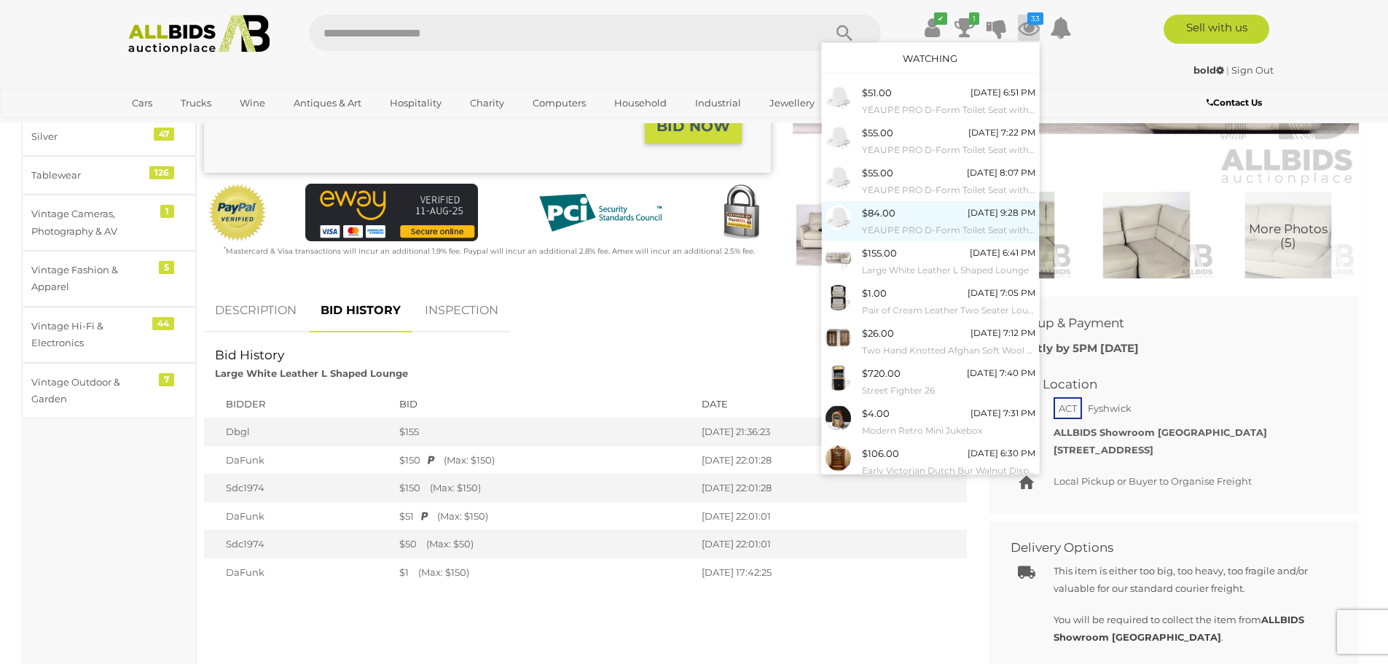
click at [869, 219] on span "$84.00" at bounding box center [879, 213] width 34 height 12
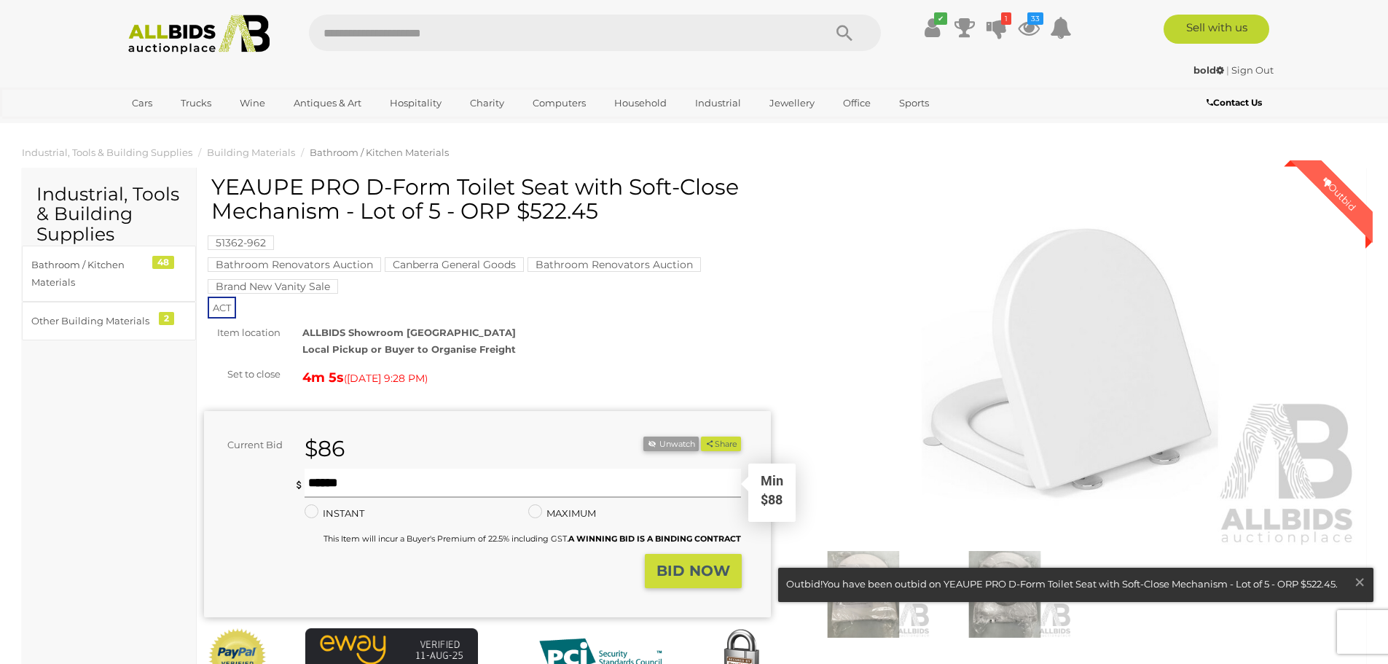
click at [306, 485] on input "text" at bounding box center [523, 483] width 437 height 29
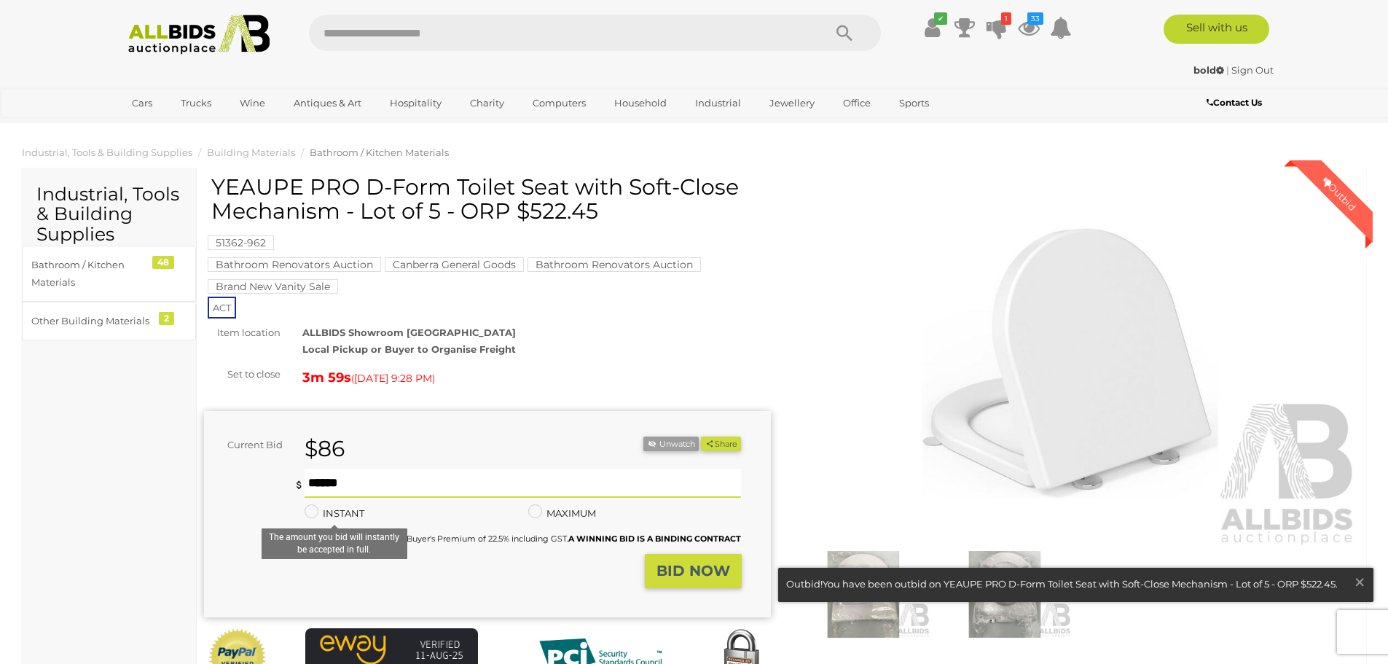
type input "**"
click at [684, 573] on strong "BID NOW" at bounding box center [694, 570] width 74 height 17
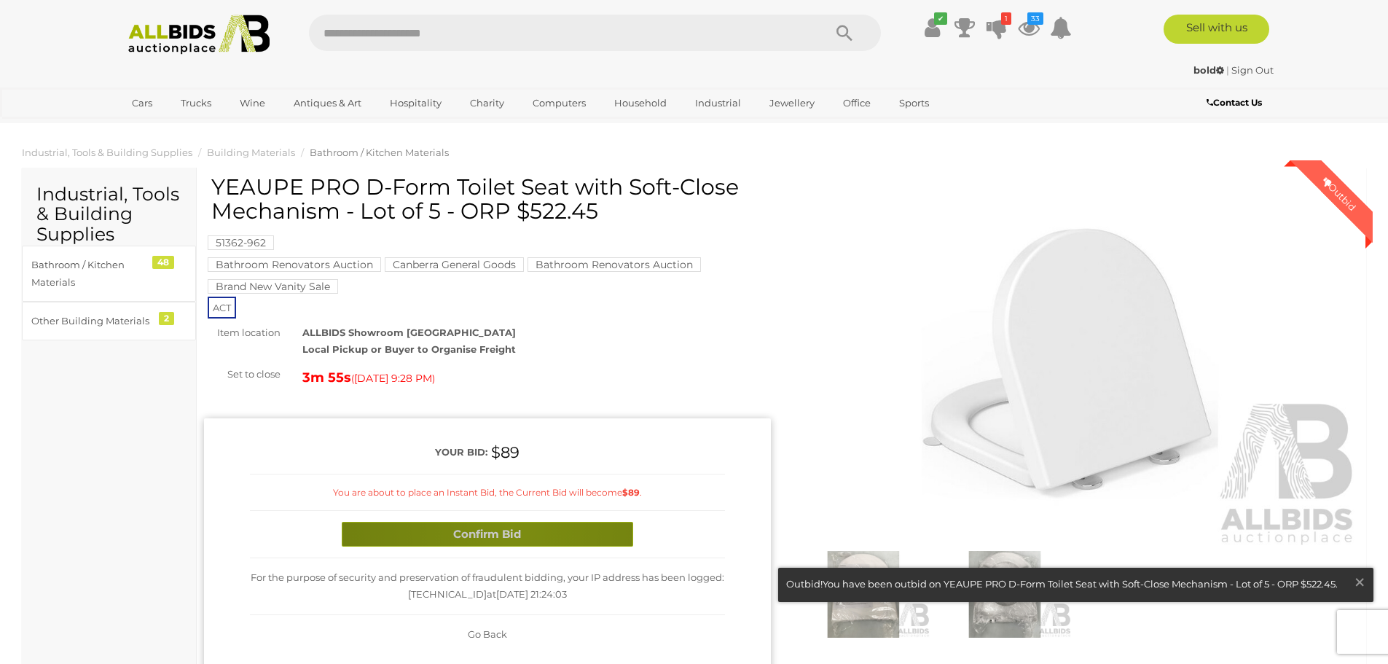
click at [512, 527] on button "Confirm Bid" at bounding box center [488, 535] width 292 height 26
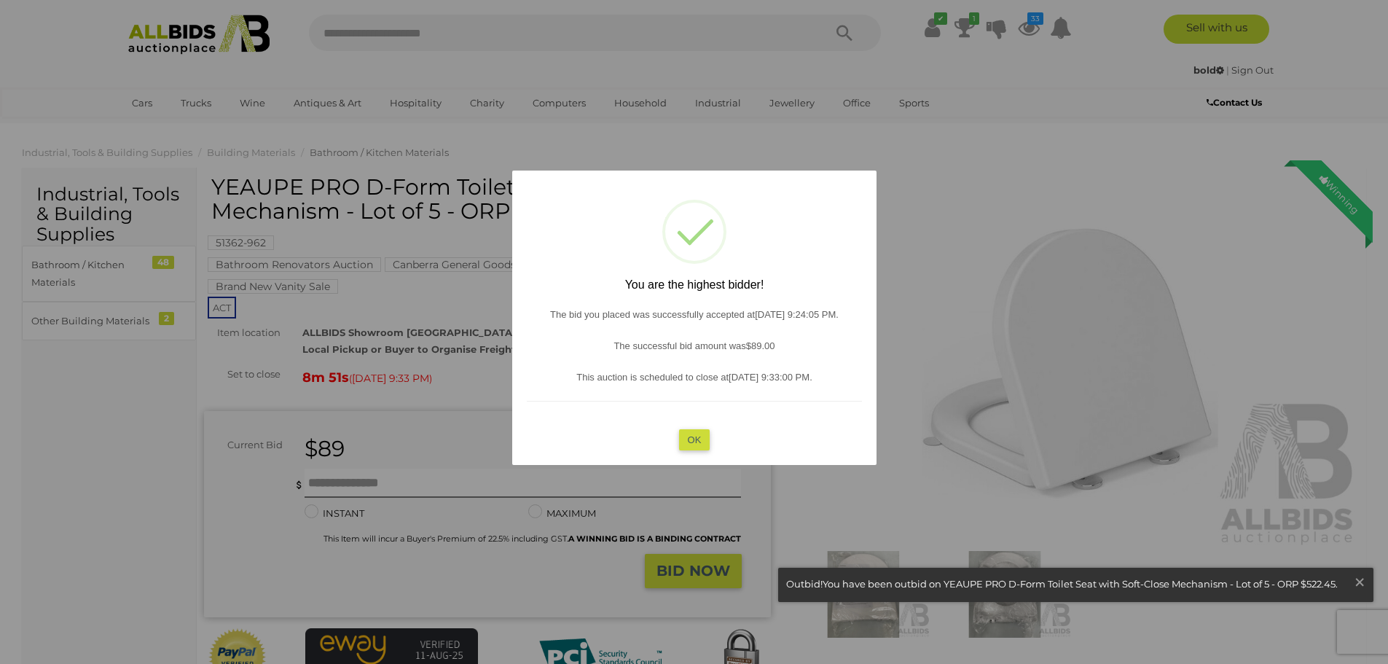
click at [697, 440] on button "OK" at bounding box center [694, 439] width 31 height 21
